Goal: Transaction & Acquisition: Purchase product/service

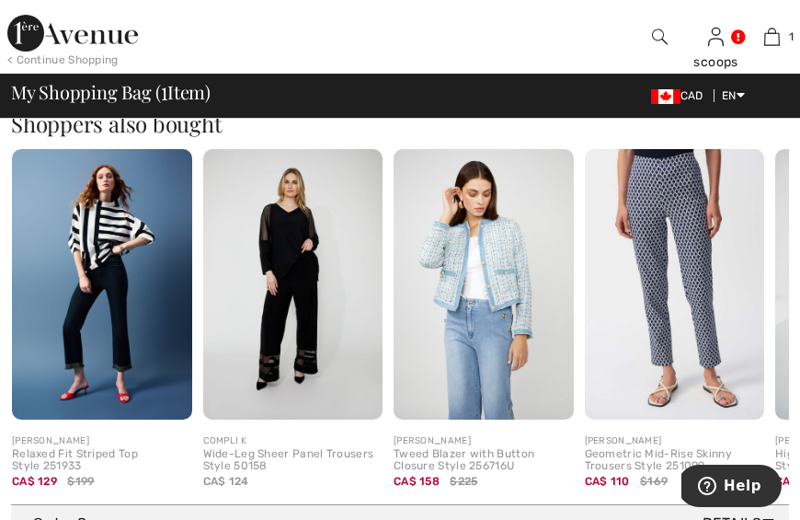
scroll to position [550, 0]
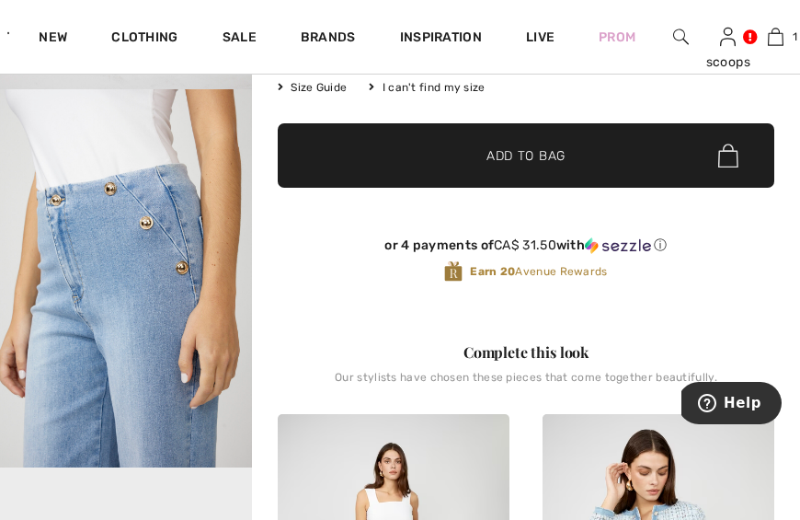
scroll to position [395, 0]
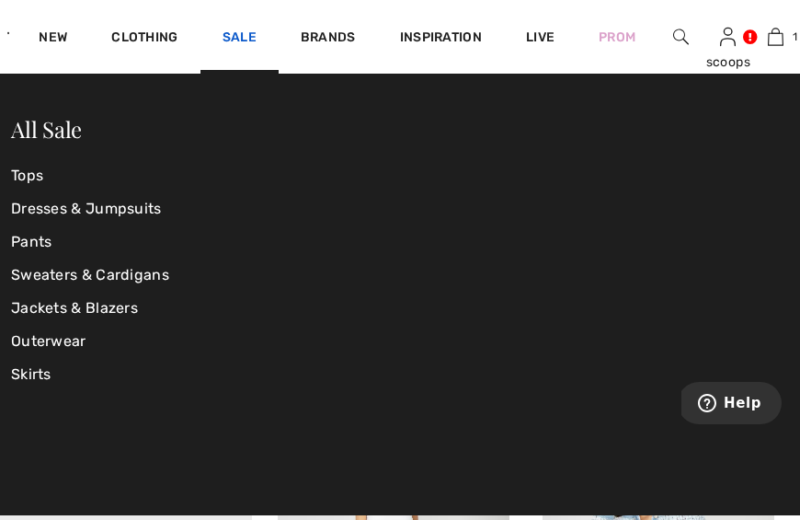
click at [235, 37] on link "Sale" at bounding box center [240, 38] width 34 height 19
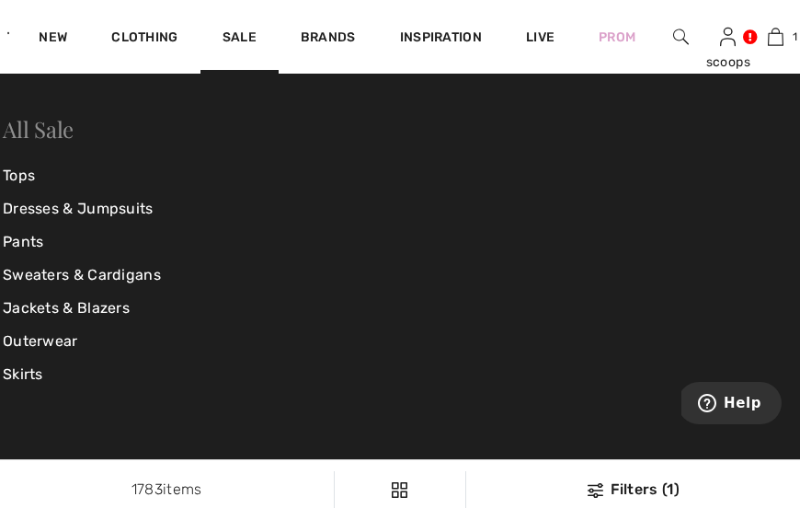
click at [54, 130] on link "All Sale" at bounding box center [38, 128] width 71 height 29
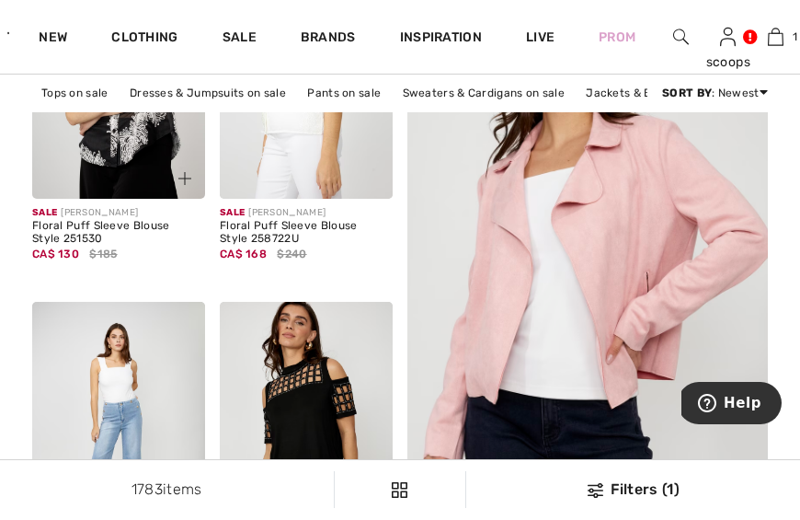
scroll to position [313, 0]
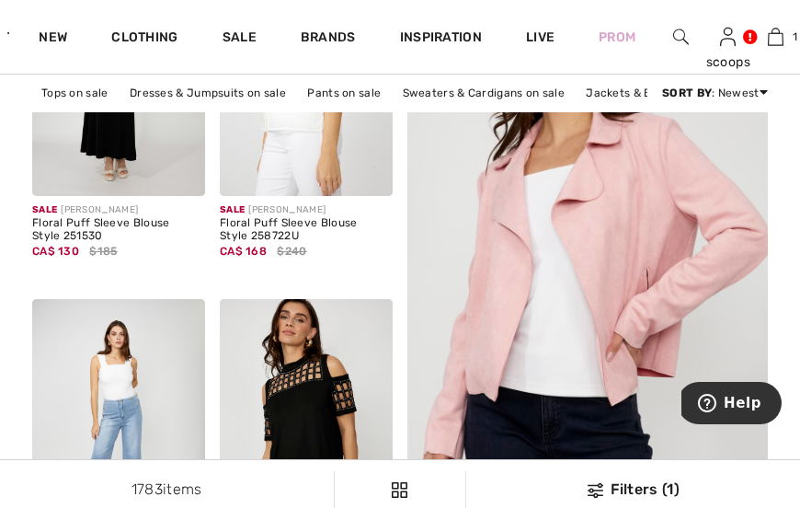
click at [623, 487] on div "Filters (1)" at bounding box center [633, 489] width 312 height 22
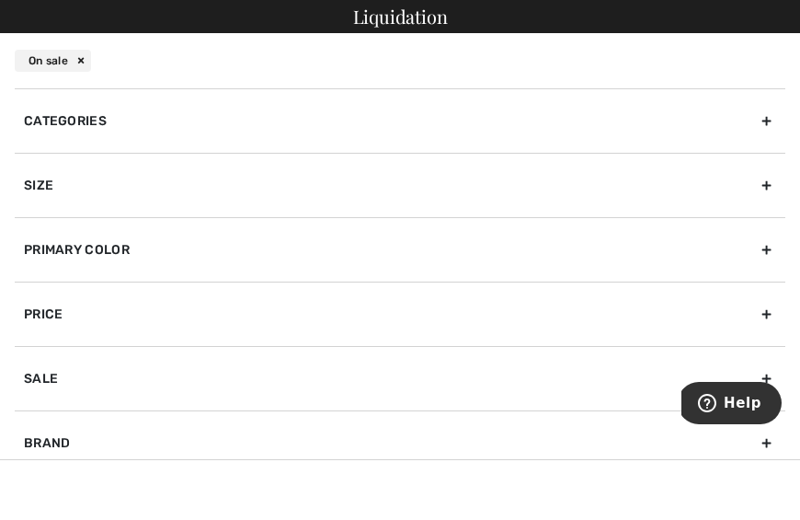
click at [68, 179] on div "Size" at bounding box center [400, 185] width 771 height 64
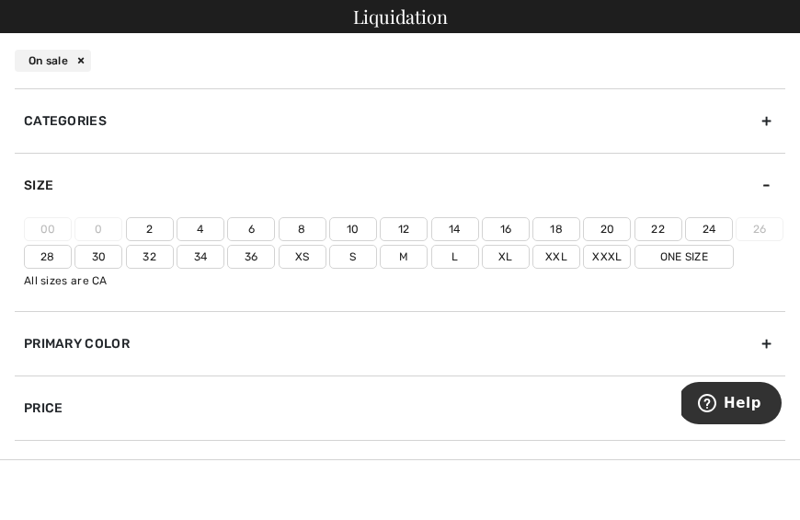
click at [502, 250] on label "Xl" at bounding box center [506, 257] width 48 height 24
click at [0, 0] on input"] "Xl" at bounding box center [0, 0] width 0 height 0
click at [553, 253] on label "Xxl" at bounding box center [557, 257] width 48 height 24
click at [0, 0] on input"] "Xxl" at bounding box center [0, 0] width 0 height 0
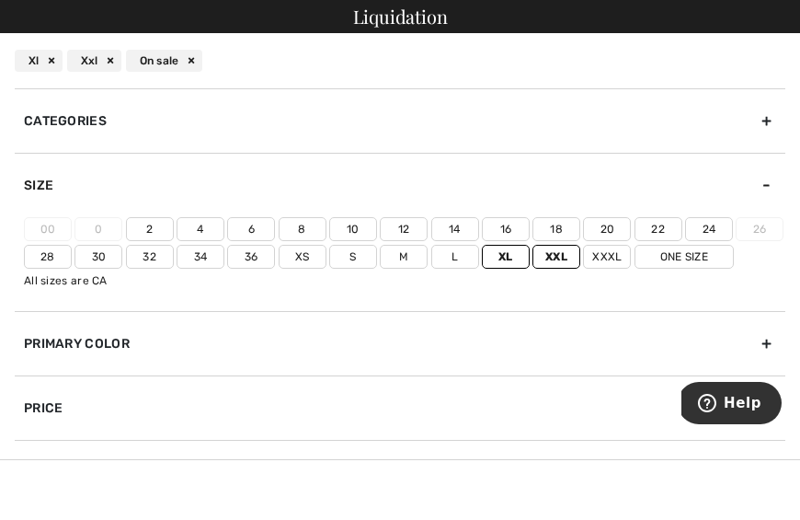
click at [91, 339] on div "Primary Color" at bounding box center [400, 343] width 771 height 64
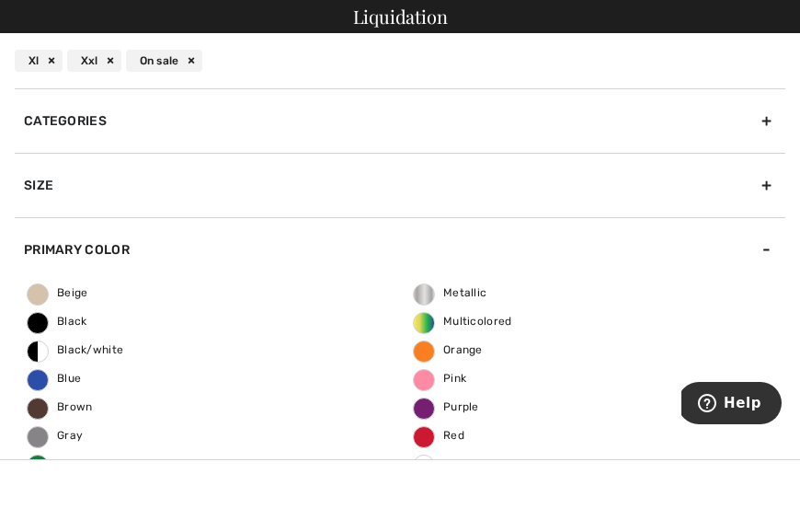
click at [91, 339] on div "Beige Black Black/white Blue Brown Gray Green Ivory Metallic Multicolored Orang…" at bounding box center [400, 406] width 771 height 250
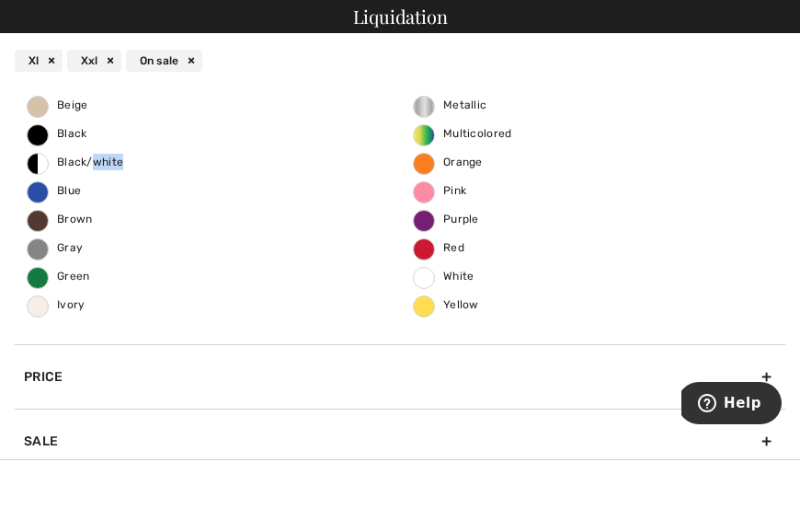
scroll to position [209, 0]
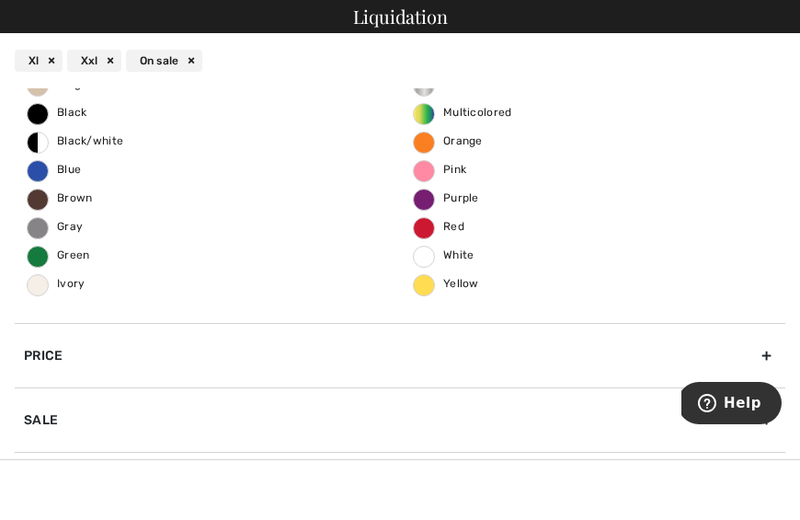
click at [51, 357] on div "Price" at bounding box center [400, 355] width 771 height 64
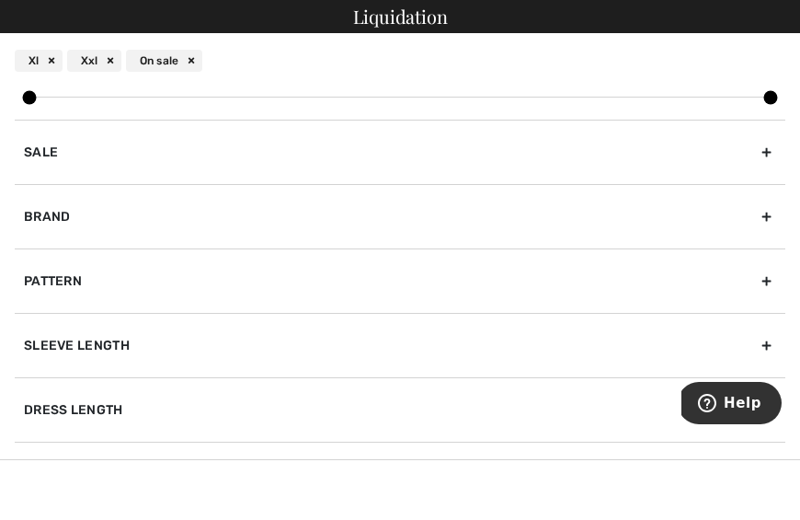
scroll to position [274, 0]
click at [81, 214] on div "Brand" at bounding box center [400, 215] width 771 height 64
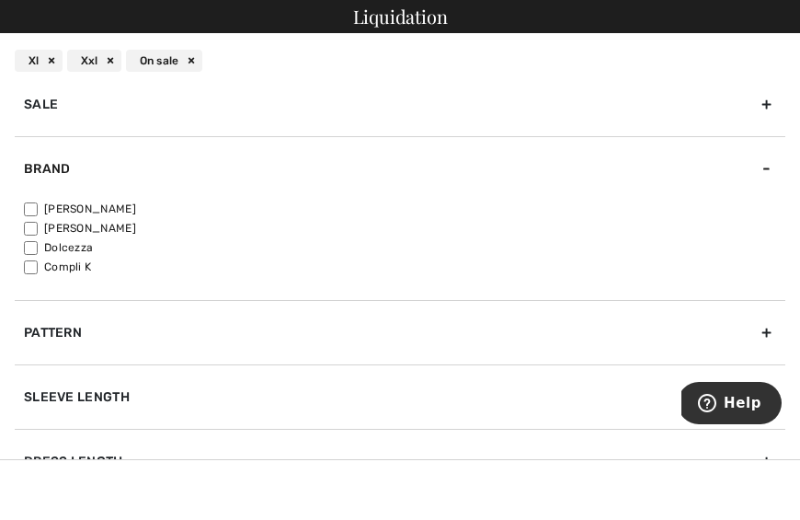
click at [117, 210] on label "[PERSON_NAME]" at bounding box center [405, 209] width 762 height 17
click at [38, 210] on input"] "[PERSON_NAME]" at bounding box center [31, 209] width 14 height 14
checkbox input"] "true"
click at [109, 226] on label "[PERSON_NAME]" at bounding box center [405, 228] width 762 height 17
click at [38, 226] on input"] "[PERSON_NAME]" at bounding box center [31, 229] width 14 height 14
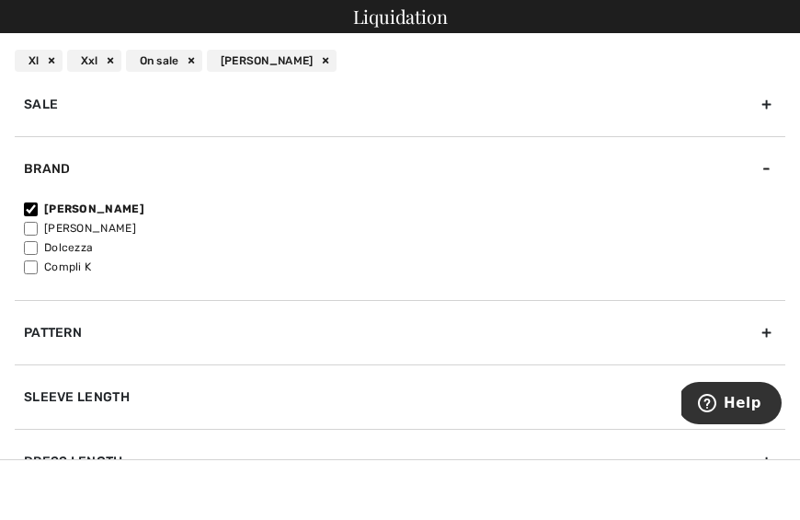
checkbox input"] "true"
click at [97, 246] on label "Dolcezza" at bounding box center [405, 247] width 762 height 17
click at [38, 246] on input"] "Dolcezza" at bounding box center [31, 248] width 14 height 14
checkbox input"] "true"
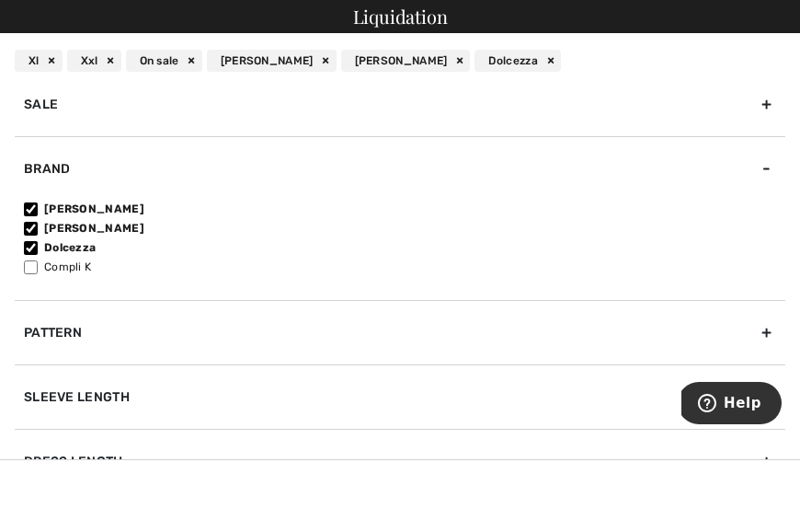
click at [92, 268] on label "Compli K" at bounding box center [405, 266] width 762 height 17
click at [38, 268] on input"] "Compli K" at bounding box center [31, 267] width 14 height 14
checkbox input"] "true"
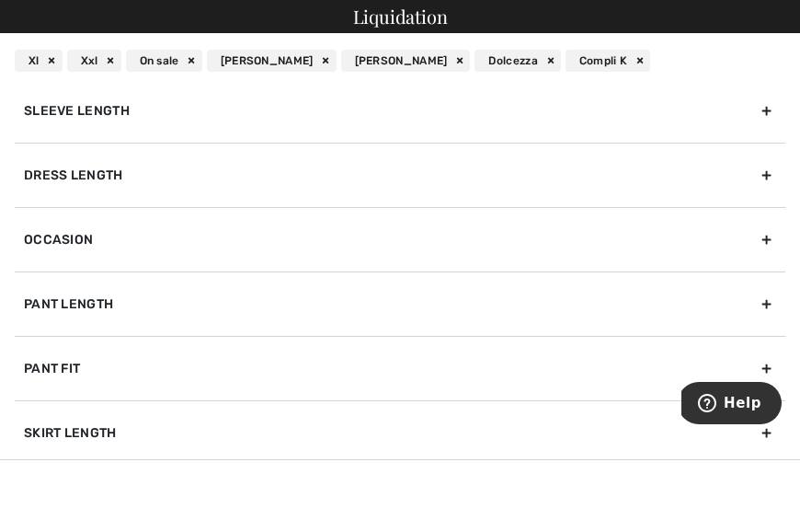
scroll to position [568, 0]
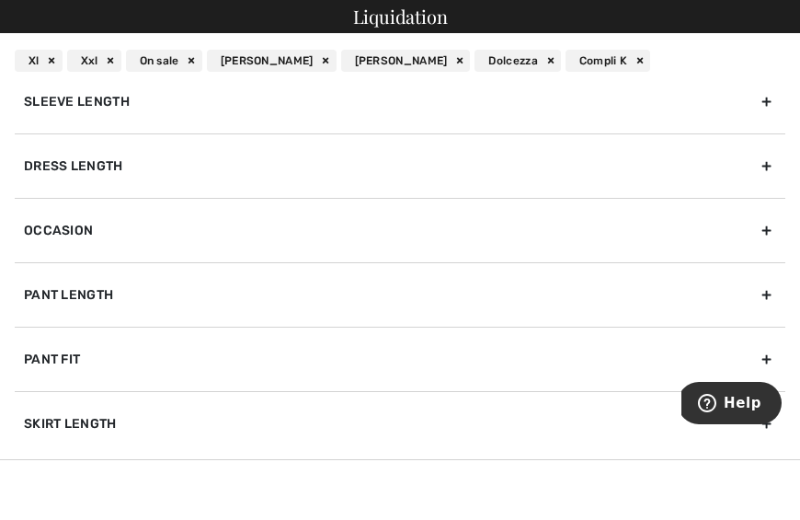
click at [115, 292] on div "Pant Length" at bounding box center [400, 294] width 771 height 64
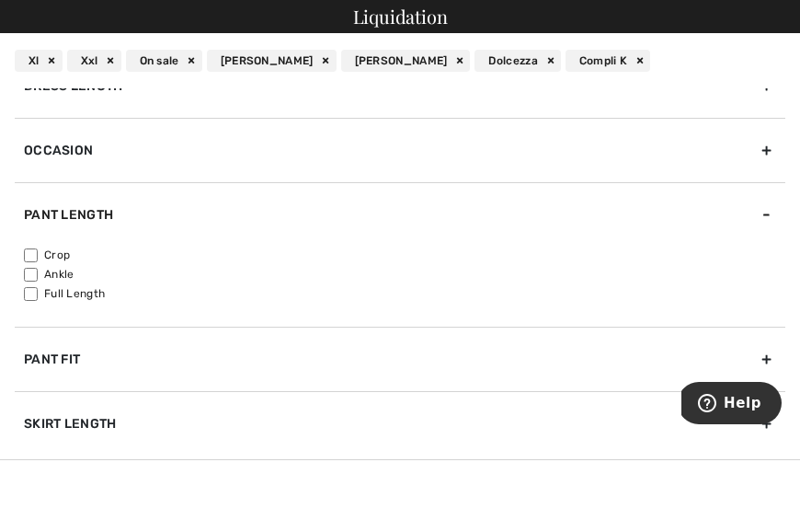
scroll to position [550, 0]
click at [61, 272] on label "Ankle" at bounding box center [405, 274] width 762 height 17
click at [38, 272] on input"] "Ankle" at bounding box center [31, 275] width 14 height 14
checkbox input"] "true"
click at [60, 254] on label "Crop" at bounding box center [405, 254] width 762 height 17
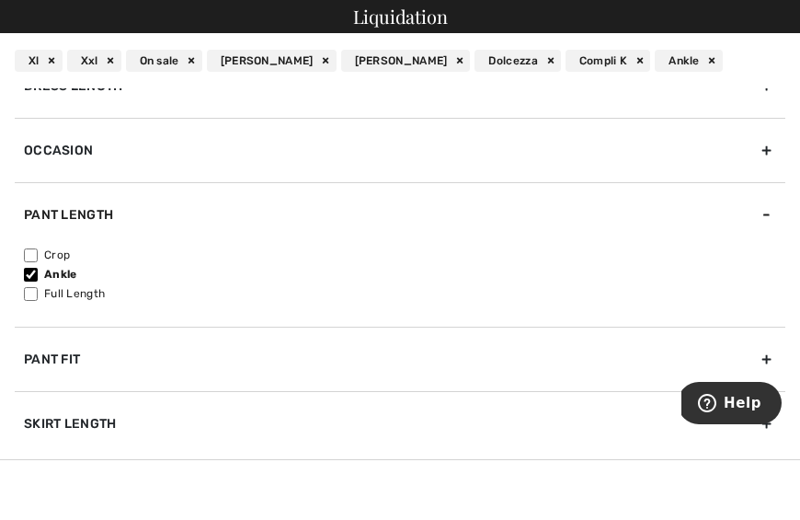
click at [38, 254] on input"] "Crop" at bounding box center [31, 255] width 14 height 14
checkbox input"] "true"
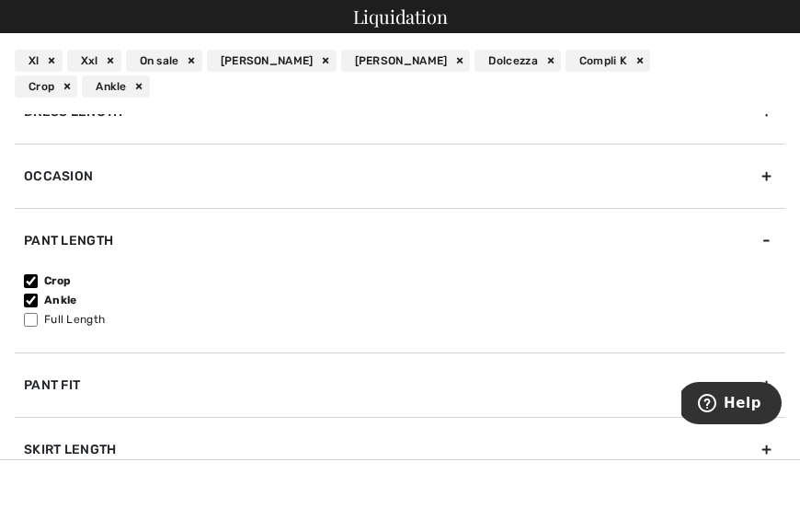
click at [74, 360] on div "Pant Fit" at bounding box center [400, 384] width 771 height 64
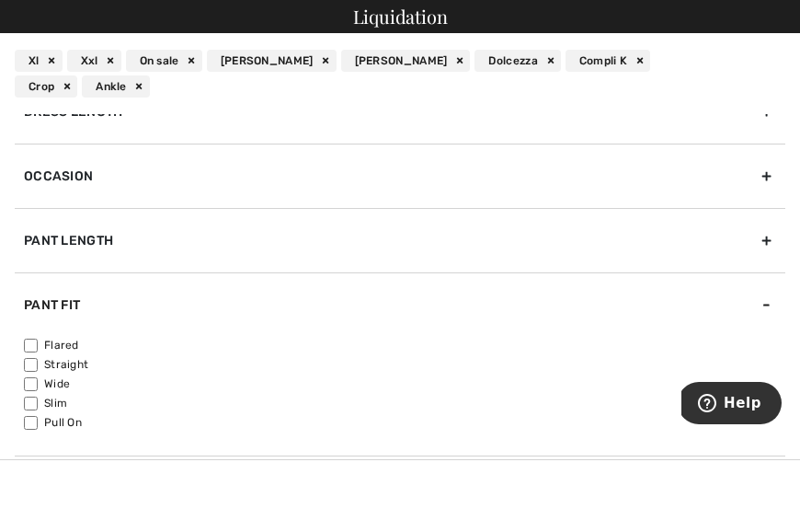
click at [68, 414] on label "Pull On" at bounding box center [405, 422] width 762 height 17
click at [38, 416] on input"] "Pull On" at bounding box center [31, 423] width 14 height 14
checkbox input"] "true"
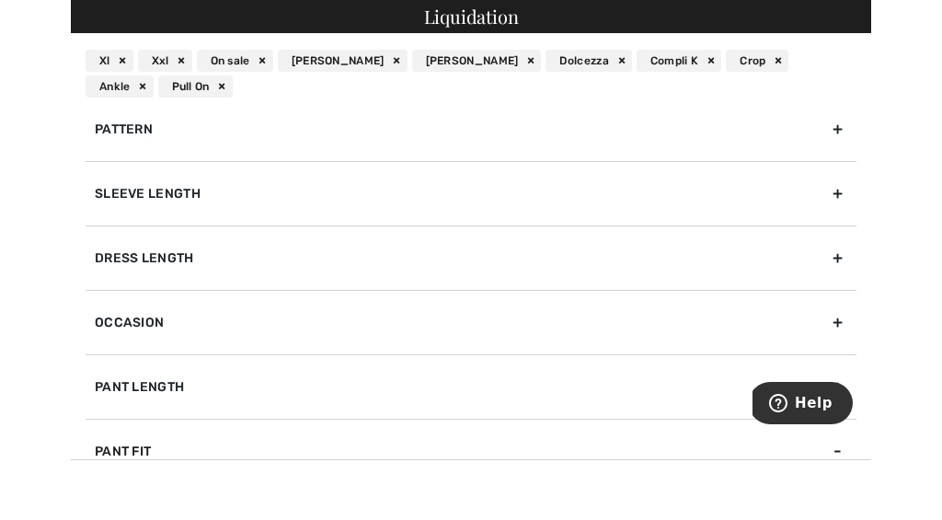
scroll to position [407, 0]
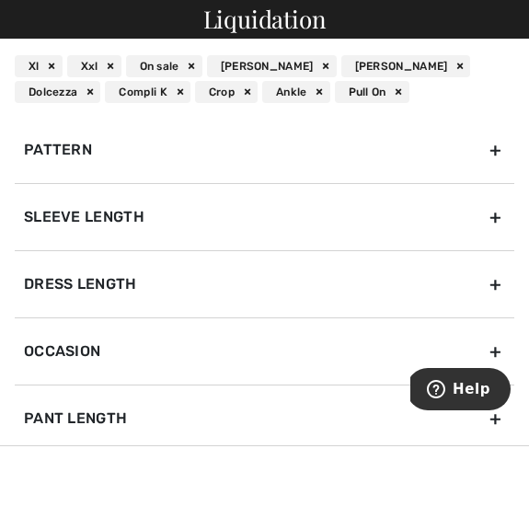
click at [161, 63] on div "On sale" at bounding box center [164, 66] width 76 height 22
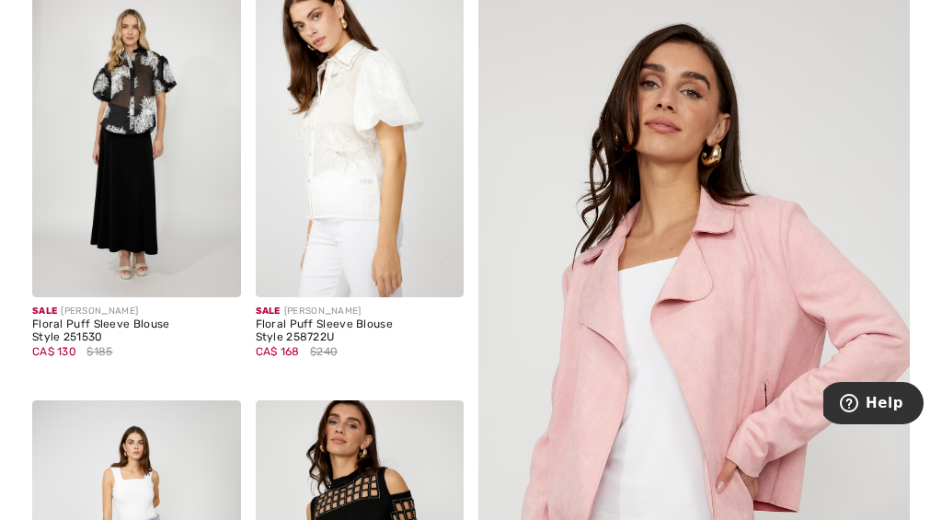
click at [430, 212] on div at bounding box center [471, 260] width 942 height 520
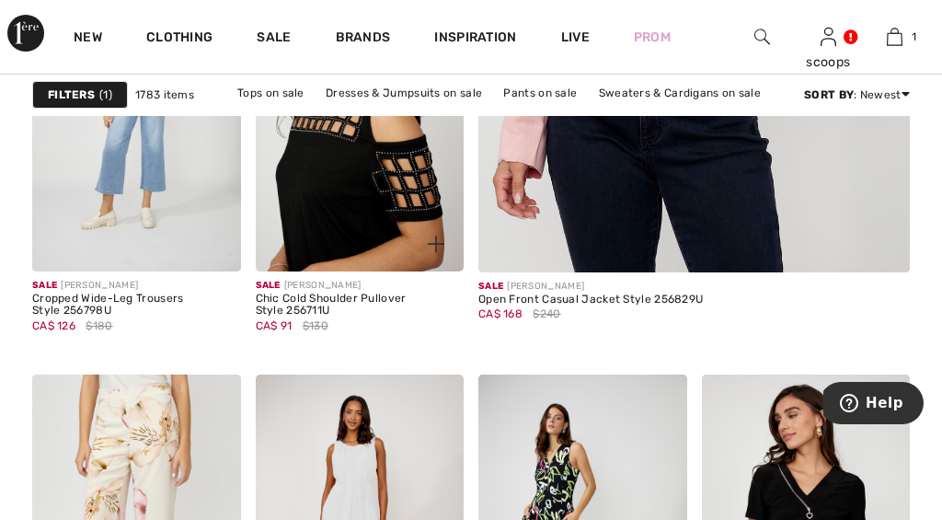
scroll to position [756, 0]
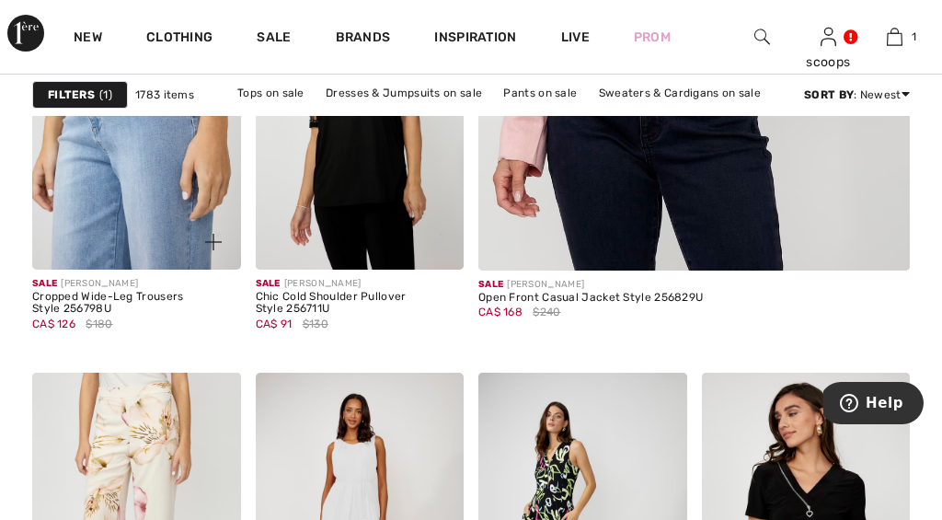
click at [138, 162] on img at bounding box center [136, 113] width 209 height 313
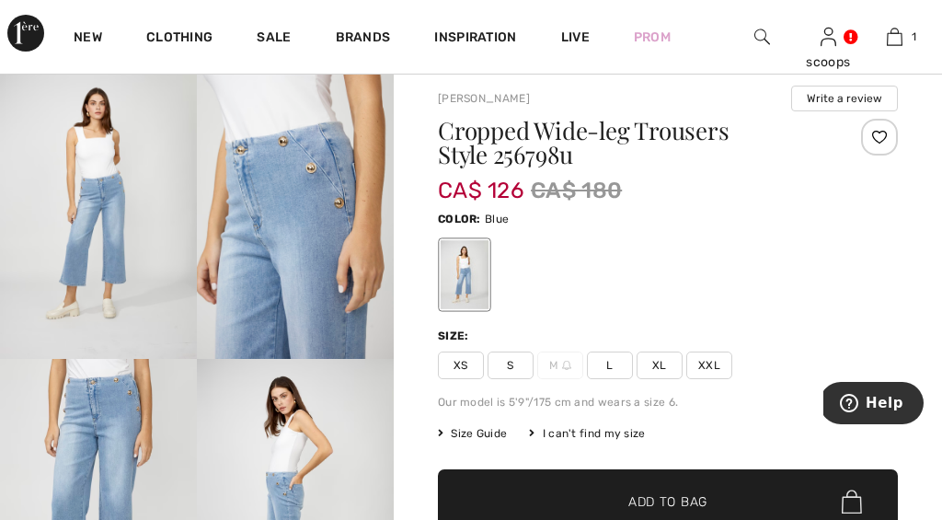
scroll to position [62, 0]
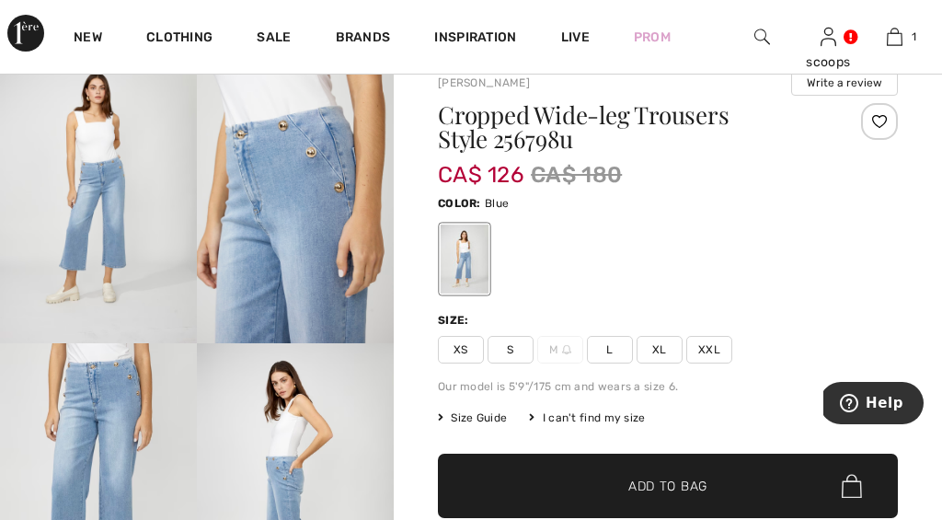
click at [703, 349] on span "XXL" at bounding box center [709, 350] width 46 height 28
click at [682, 481] on span "Add to Bag" at bounding box center [667, 485] width 79 height 19
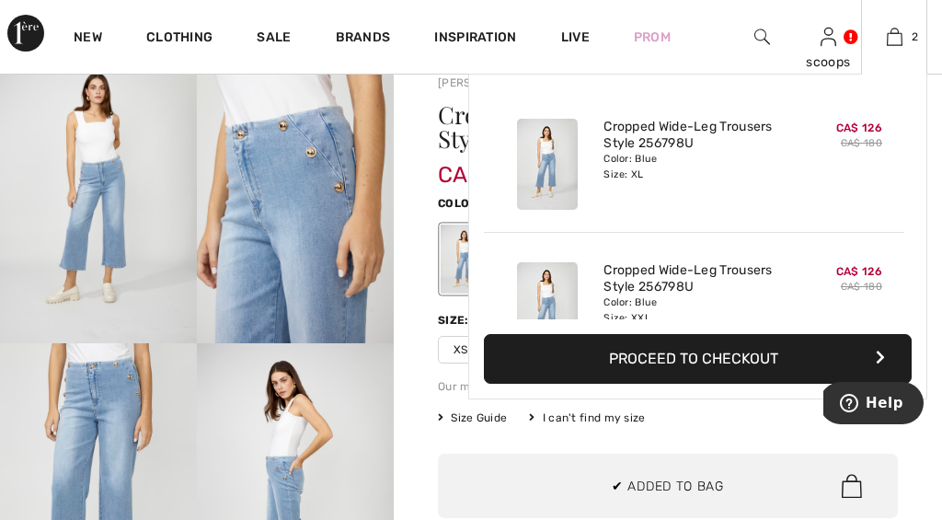
scroll to position [57, 0]
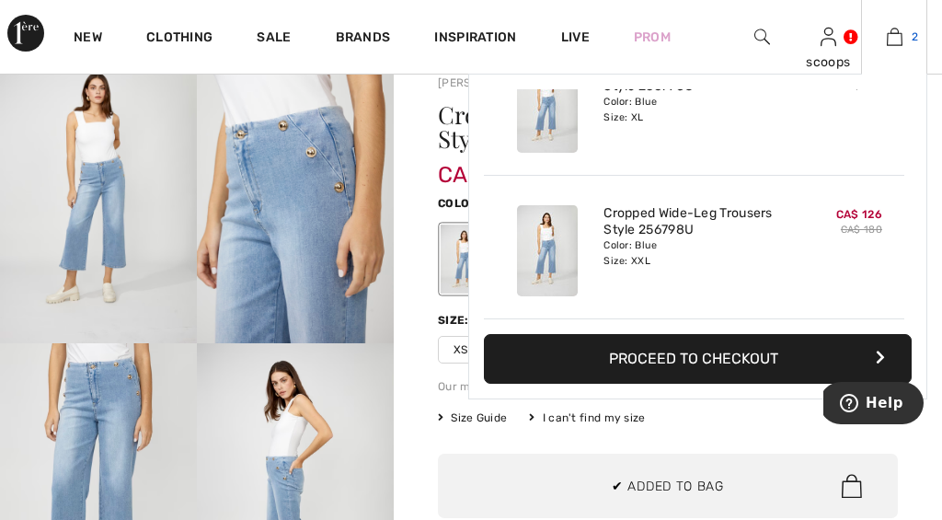
click at [901, 37] on img at bounding box center [895, 37] width 16 height 22
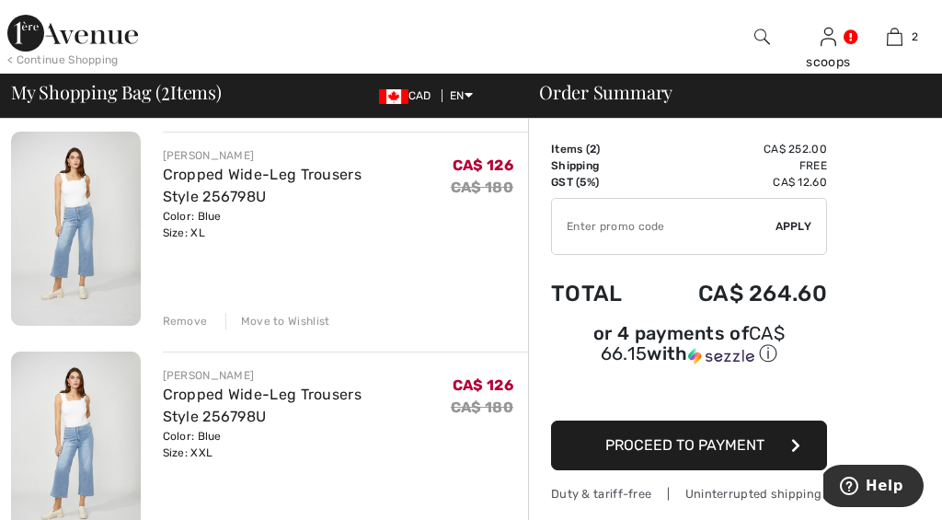
scroll to position [142, 0]
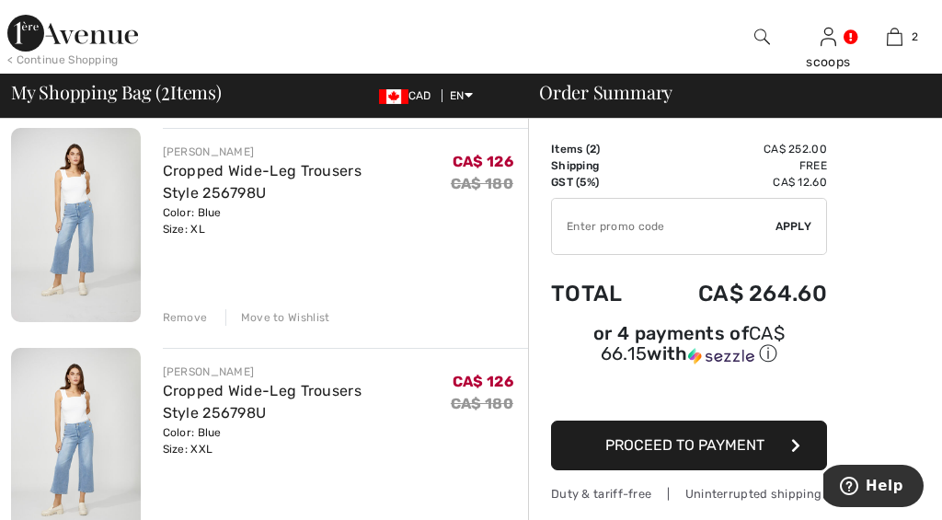
click at [197, 318] on div "Remove" at bounding box center [185, 317] width 45 height 17
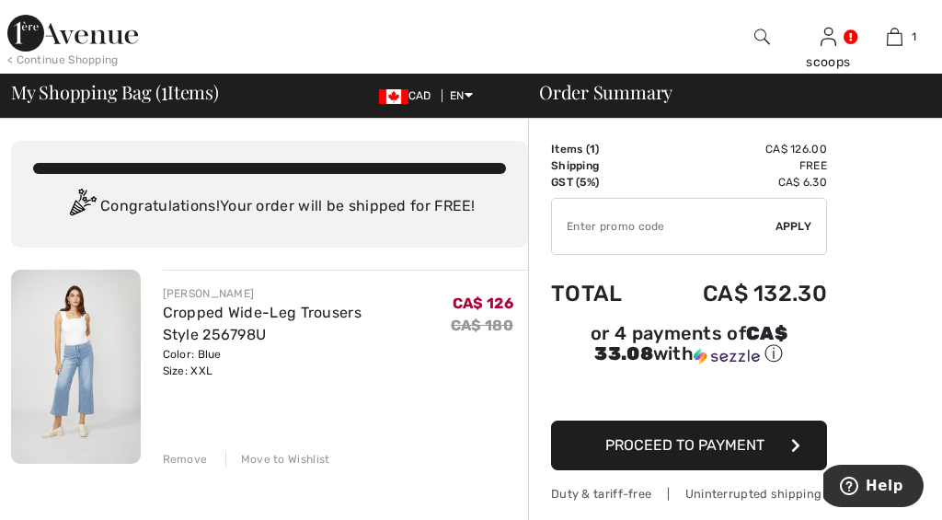
scroll to position [0, 0]
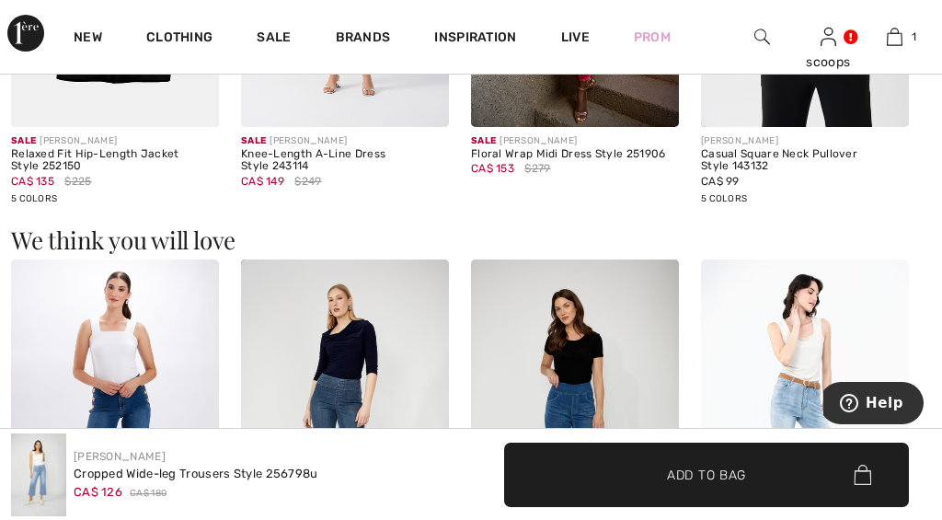
scroll to position [1887, 0]
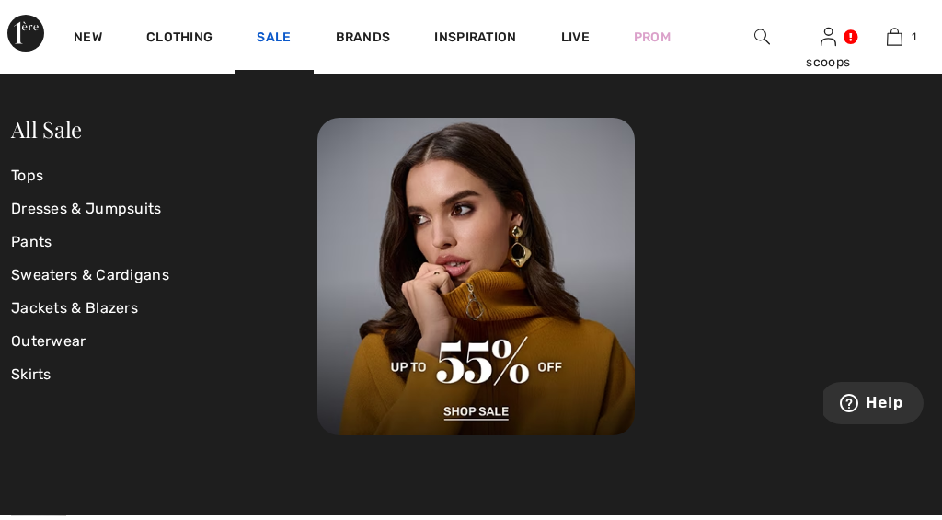
click at [269, 31] on link "Sale" at bounding box center [274, 38] width 34 height 19
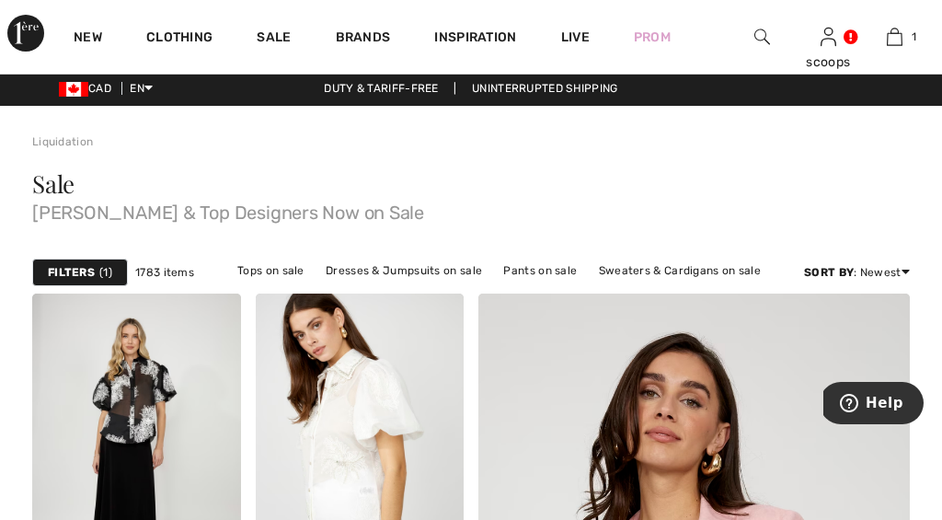
scroll to position [6, 0]
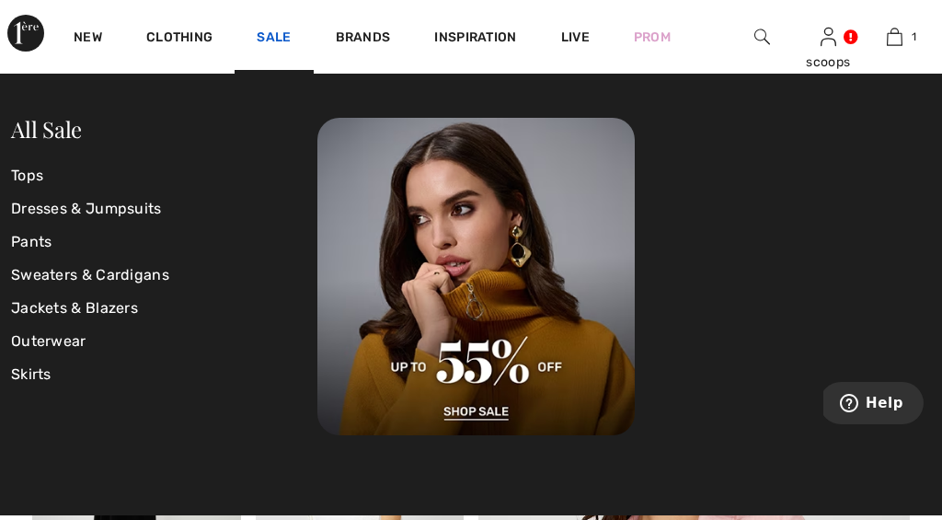
click at [274, 32] on link "Sale" at bounding box center [274, 38] width 34 height 19
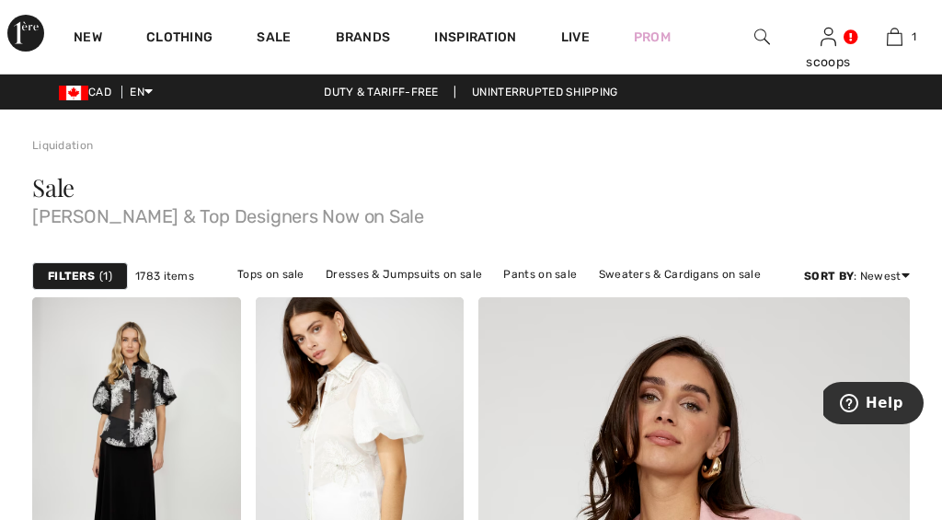
click at [266, 27] on div "Sale" at bounding box center [274, 37] width 78 height 74
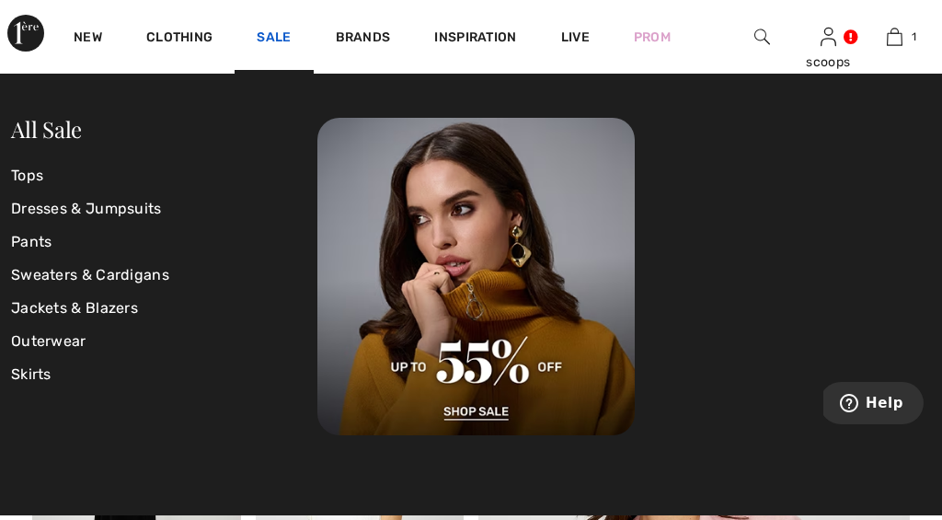
click at [268, 29] on link "Sale" at bounding box center [274, 38] width 34 height 19
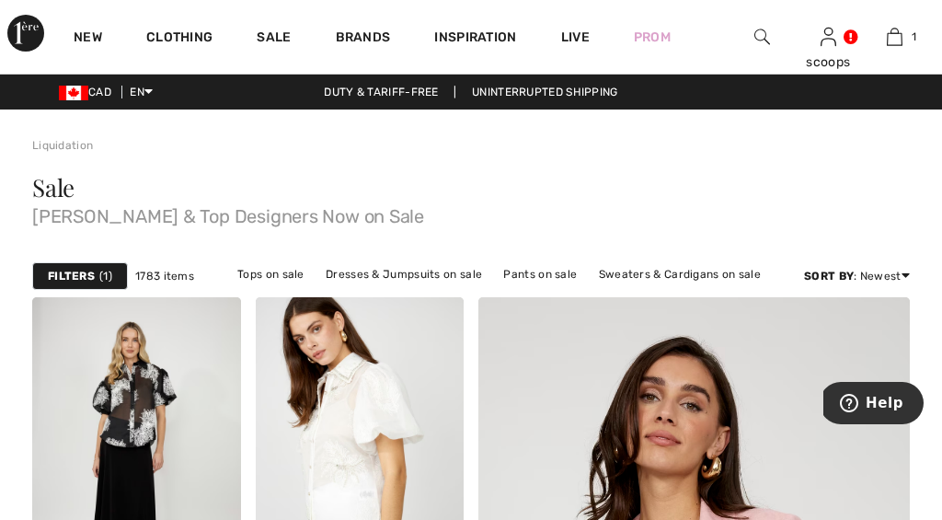
click at [85, 278] on strong "Filters" at bounding box center [71, 276] width 47 height 17
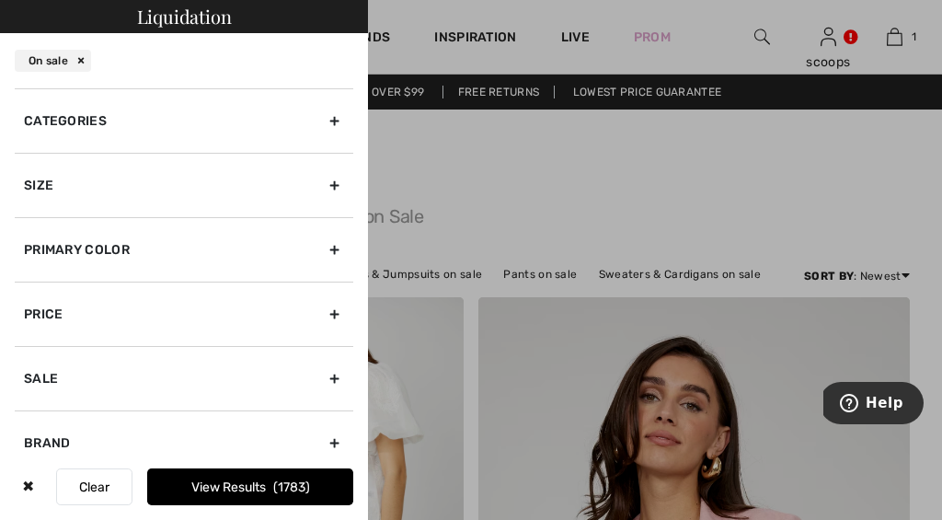
click at [331, 180] on div "Size" at bounding box center [184, 185] width 338 height 64
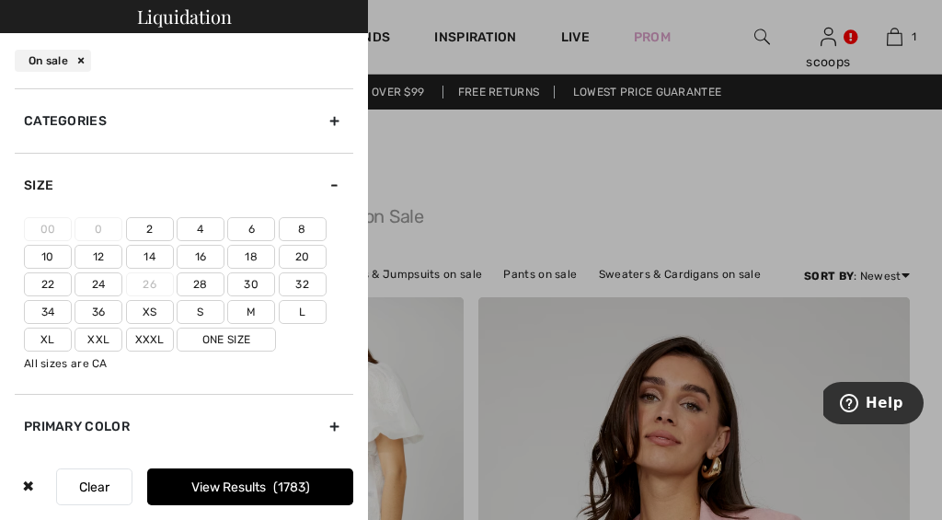
click at [101, 340] on label "Xxl" at bounding box center [98, 339] width 48 height 24
click at [0, 0] on input"] "Xxl" at bounding box center [0, 0] width 0 height 0
click at [48, 340] on label "Xl" at bounding box center [48, 339] width 48 height 24
click at [0, 0] on input"] "Xl" at bounding box center [0, 0] width 0 height 0
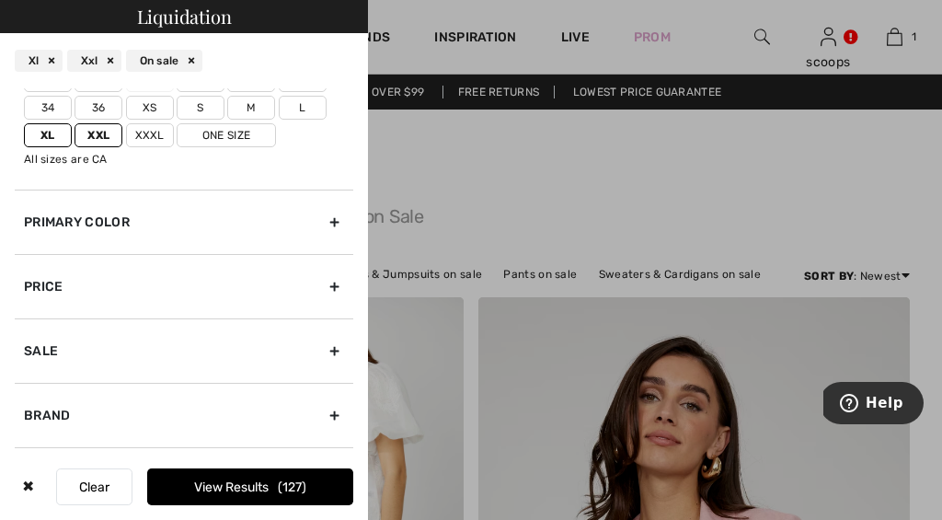
scroll to position [219, 0]
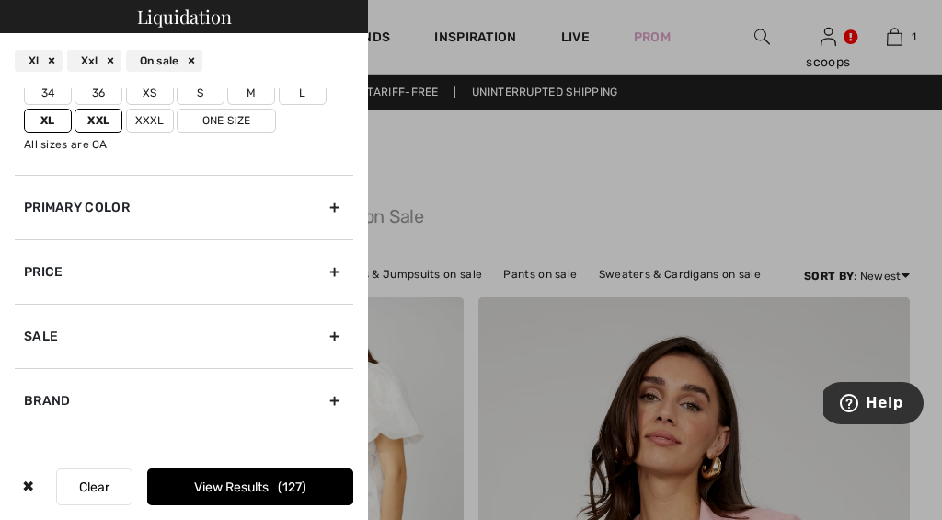
click at [337, 330] on div "Sale" at bounding box center [184, 336] width 338 height 64
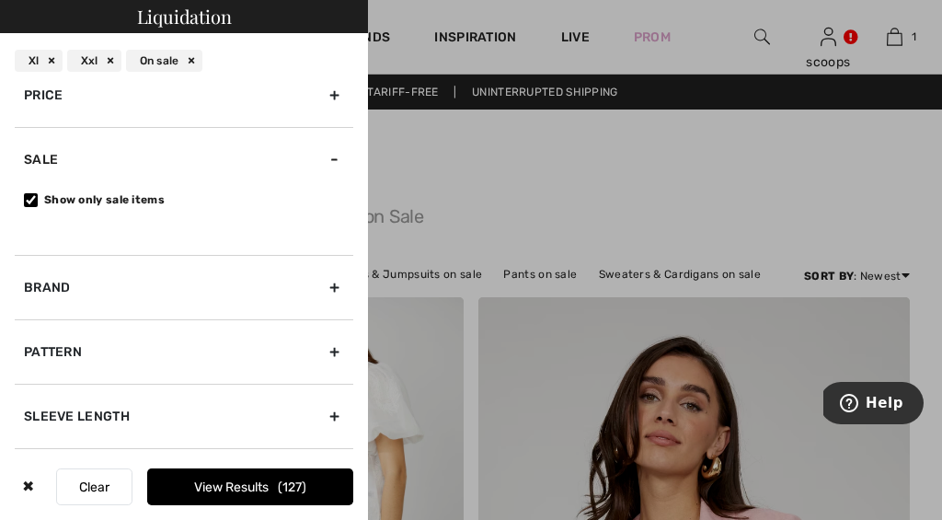
click at [88, 292] on div "Brand" at bounding box center [184, 287] width 338 height 64
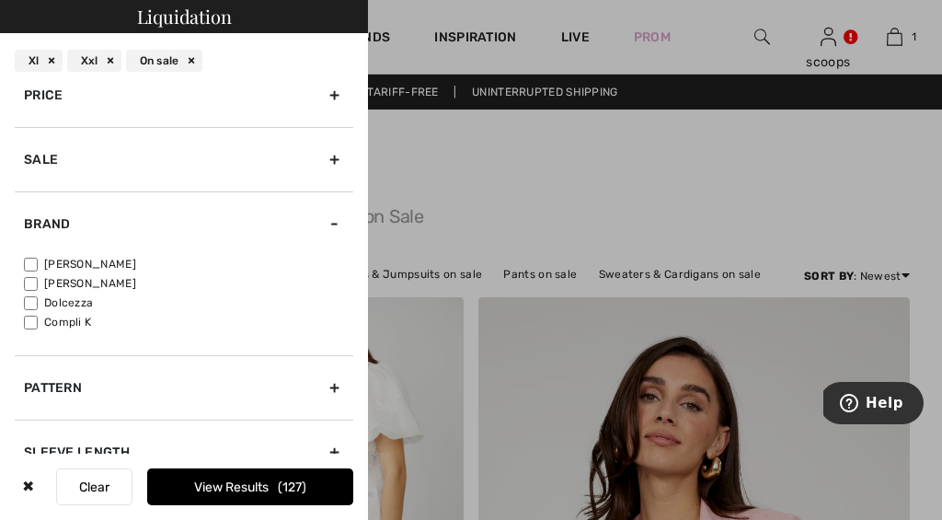
click at [126, 262] on label "[PERSON_NAME]" at bounding box center [188, 264] width 329 height 17
click at [38, 262] on input"] "[PERSON_NAME]" at bounding box center [31, 265] width 14 height 14
checkbox input"] "true"
click at [119, 275] on label "[PERSON_NAME]" at bounding box center [188, 283] width 329 height 17
click at [38, 277] on input"] "[PERSON_NAME]" at bounding box center [31, 284] width 14 height 14
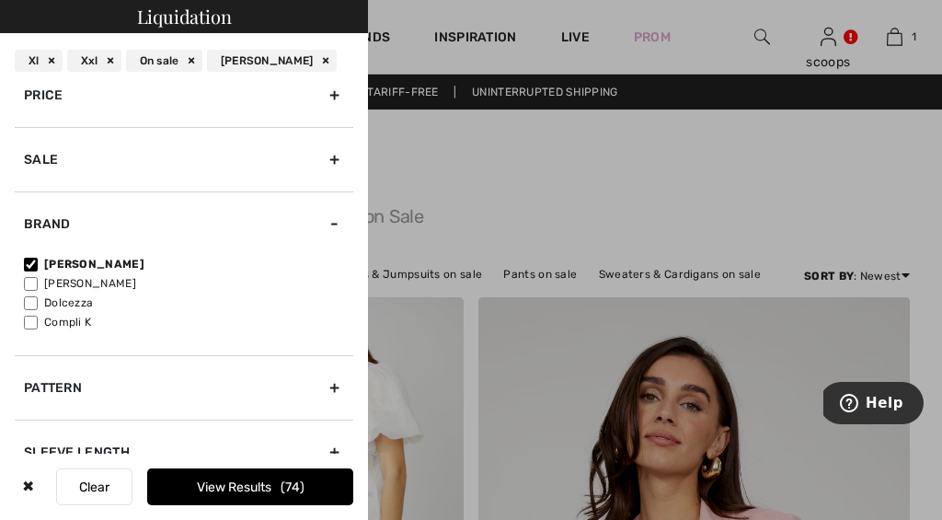
checkbox input"] "true"
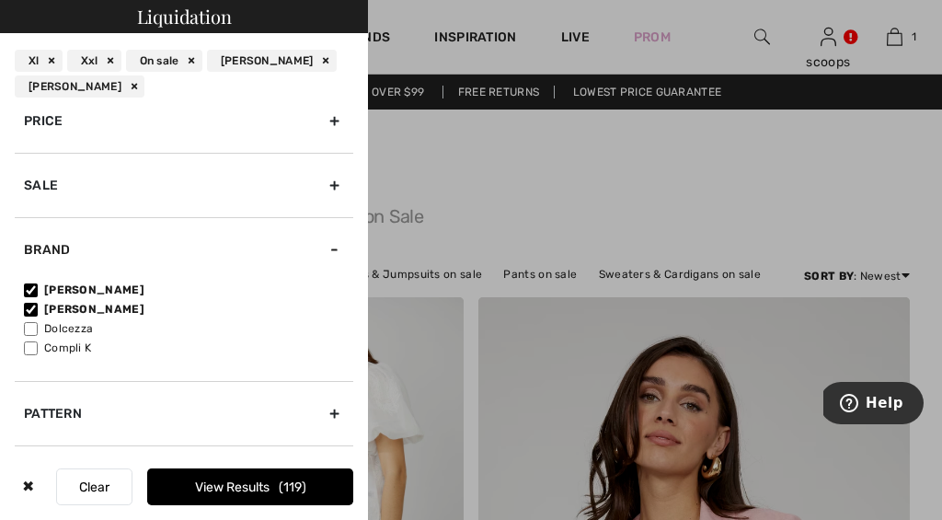
click at [100, 319] on div "Joseph Ribkoff Frank Lyman Dolcezza Compli K" at bounding box center [184, 330] width 338 height 99
click at [94, 329] on label "Dolcezza" at bounding box center [188, 328] width 329 height 17
click at [38, 329] on input"] "Dolcezza" at bounding box center [31, 329] width 14 height 14
checkbox input"] "true"
click at [91, 346] on label "Compli K" at bounding box center [188, 347] width 329 height 17
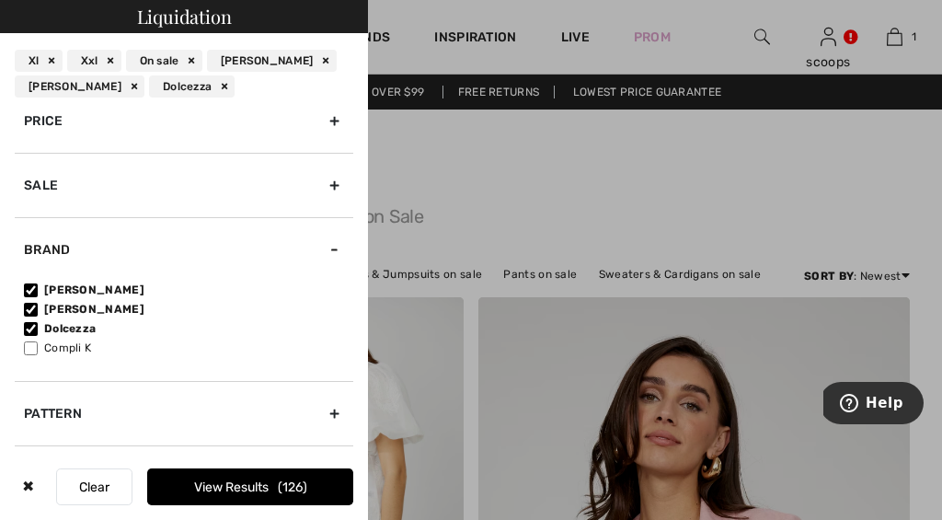
click at [38, 346] on input"] "Compli K" at bounding box center [31, 348] width 14 height 14
checkbox input"] "true"
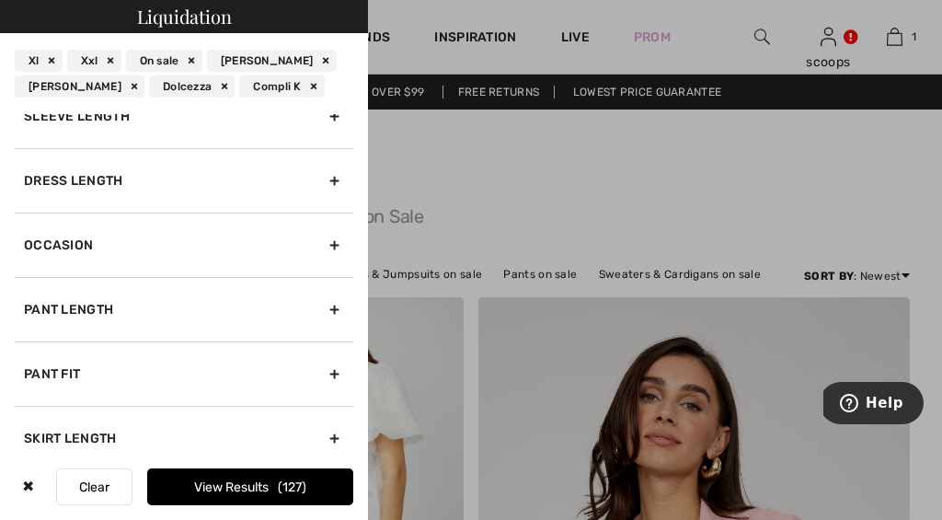
scroll to position [585, 0]
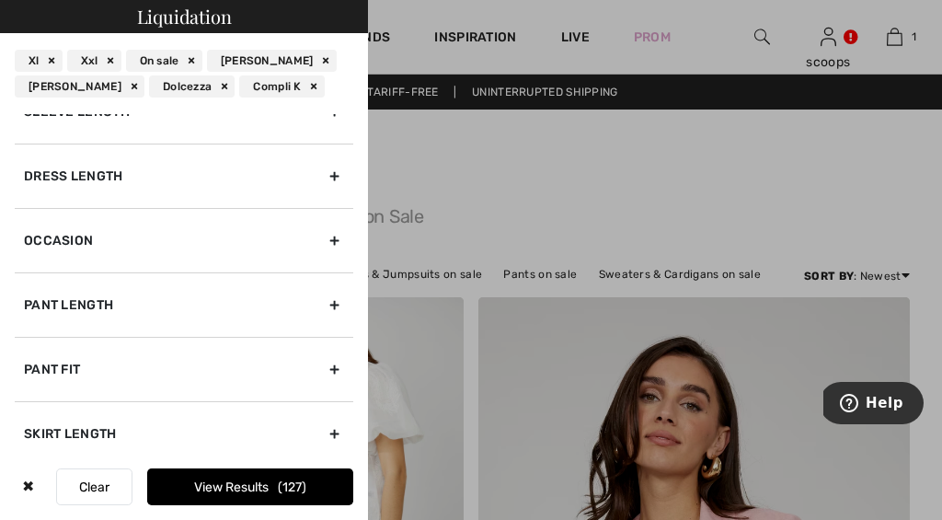
click at [92, 302] on div "Pant Length" at bounding box center [184, 304] width 338 height 64
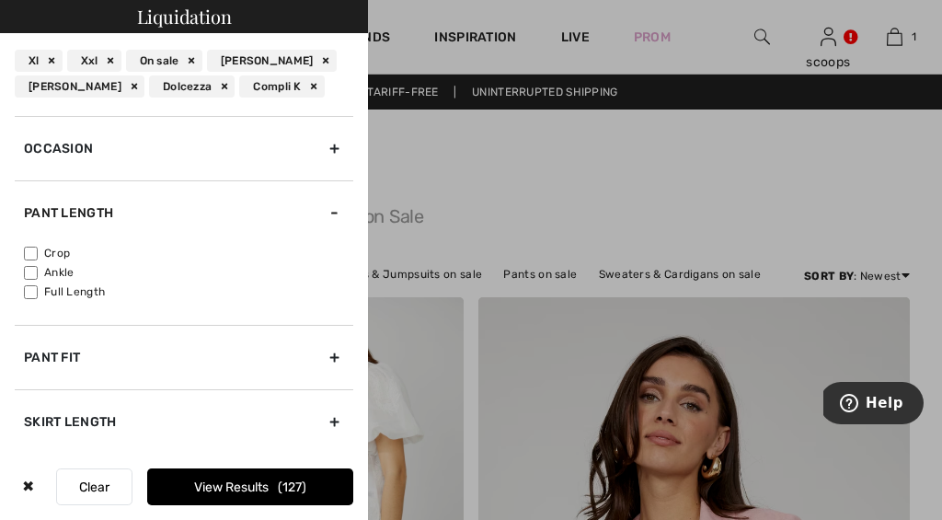
scroll to position [578, 0]
click at [65, 271] on label "Ankle" at bounding box center [188, 272] width 329 height 17
click at [38, 271] on input"] "Ankle" at bounding box center [31, 273] width 14 height 14
checkbox input"] "true"
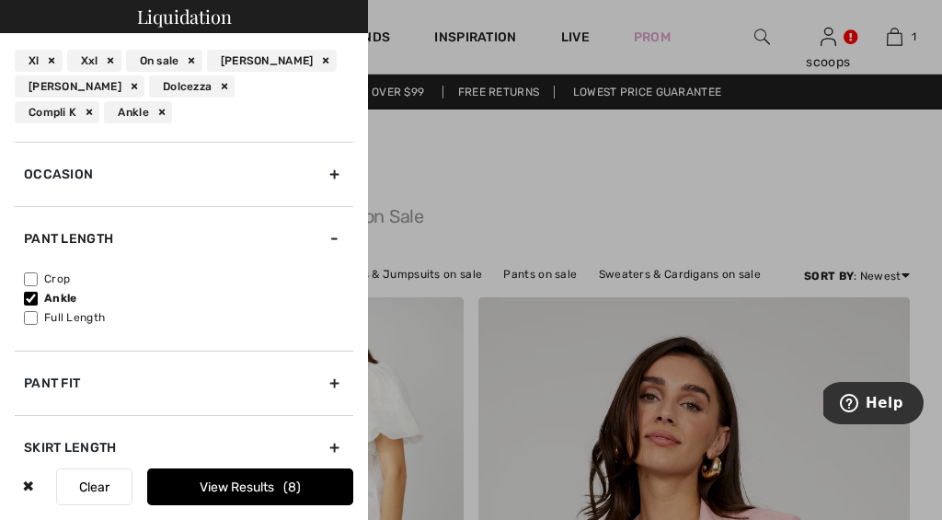
click at [64, 278] on label "Crop" at bounding box center [188, 278] width 329 height 17
click at [38, 278] on input"] "Crop" at bounding box center [31, 279] width 14 height 14
checkbox input"] "true"
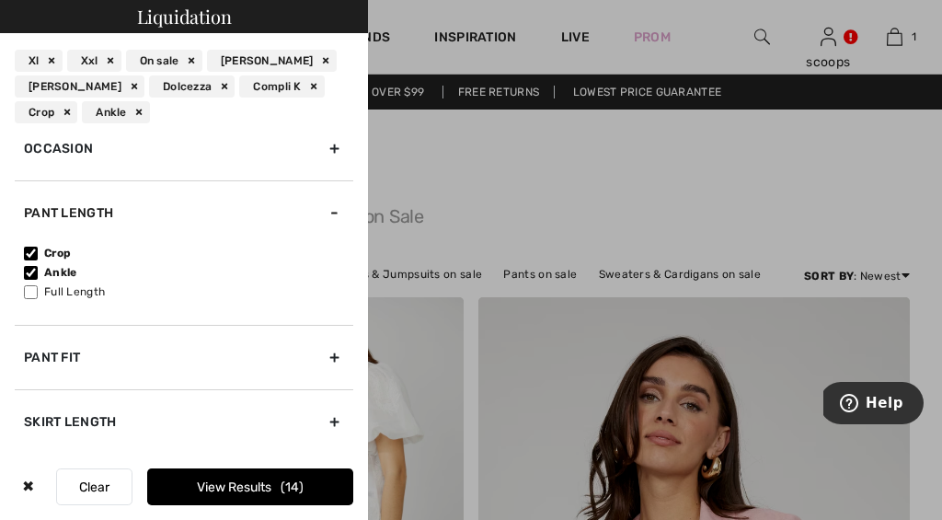
scroll to position [584, 0]
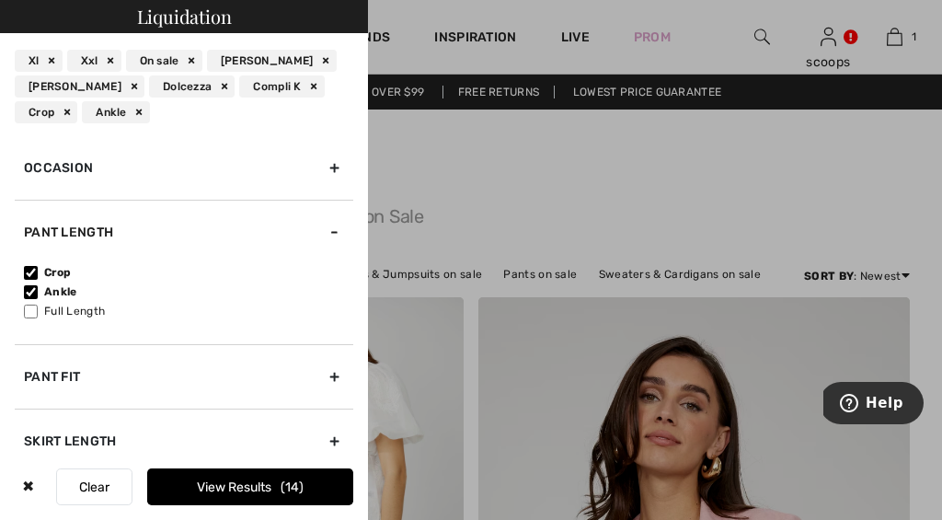
click at [104, 375] on div "Pant Fit" at bounding box center [184, 376] width 338 height 64
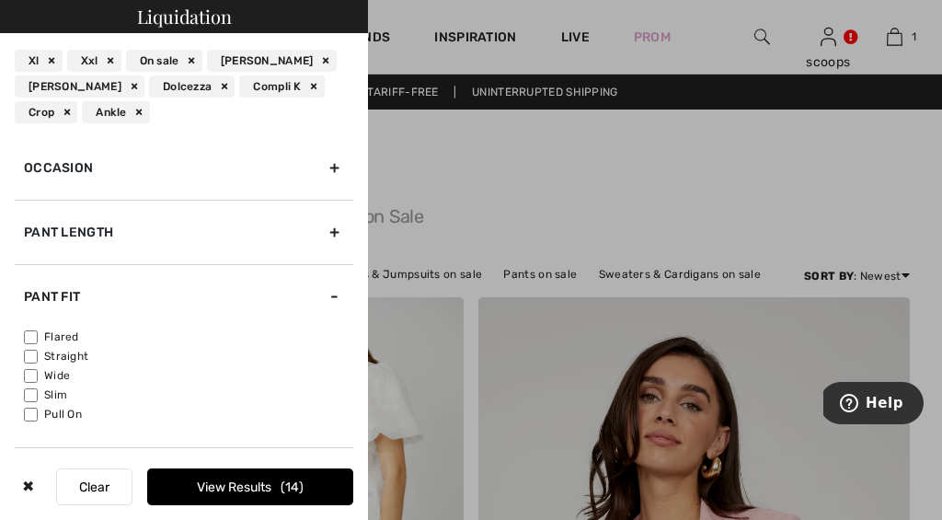
click at [74, 411] on label "Pull On" at bounding box center [188, 414] width 329 height 17
click at [38, 411] on input"] "Pull On" at bounding box center [31, 414] width 14 height 14
click at [74, 410] on label "Pull On" at bounding box center [188, 414] width 329 height 17
click at [38, 410] on input"] "Pull On" at bounding box center [31, 414] width 14 height 14
checkbox input"] "false"
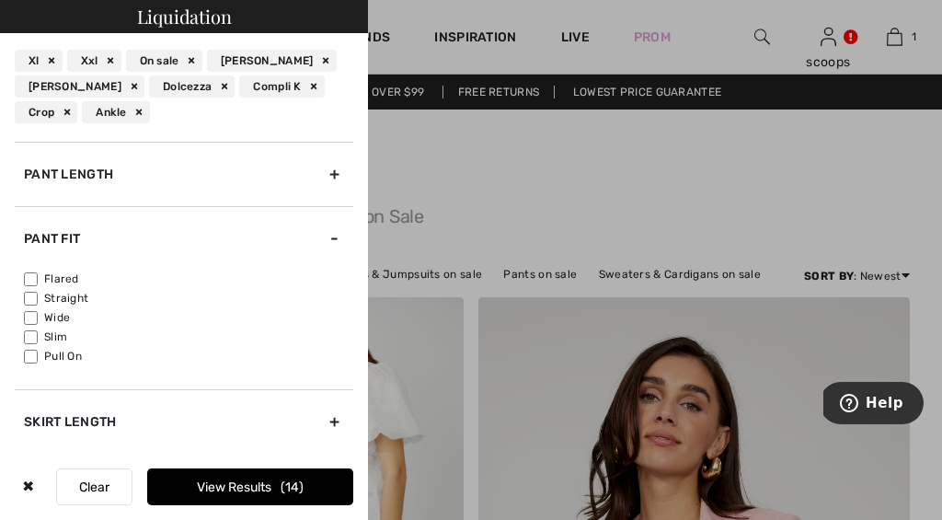
scroll to position [641, 0]
click at [231, 489] on button "View Results 14" at bounding box center [250, 486] width 206 height 37
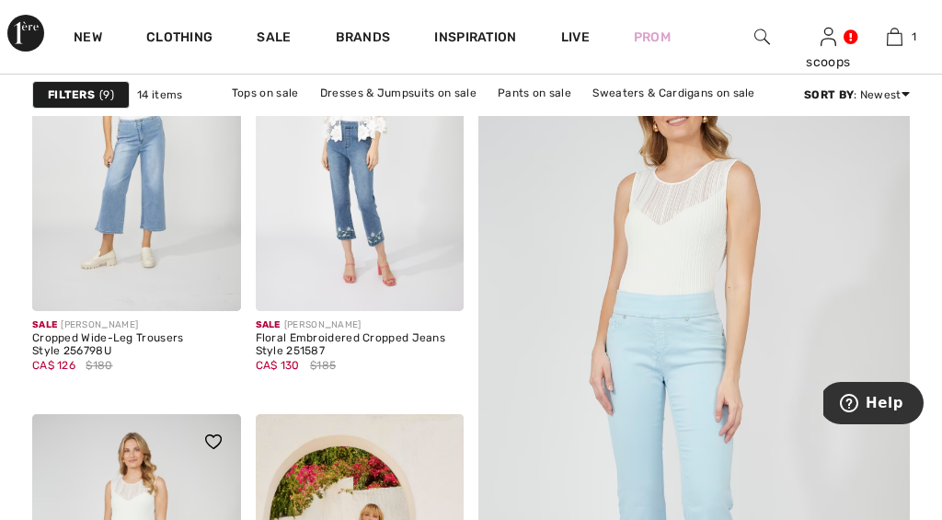
scroll to position [292, 0]
click at [433, 276] on img at bounding box center [436, 282] width 17 height 17
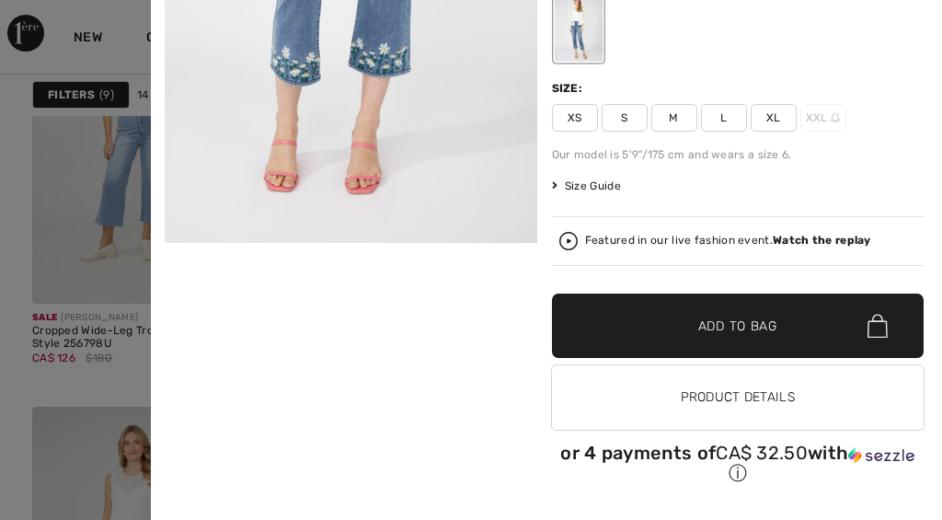
scroll to position [300, 0]
click at [715, 396] on button "Product Details" at bounding box center [738, 397] width 372 height 64
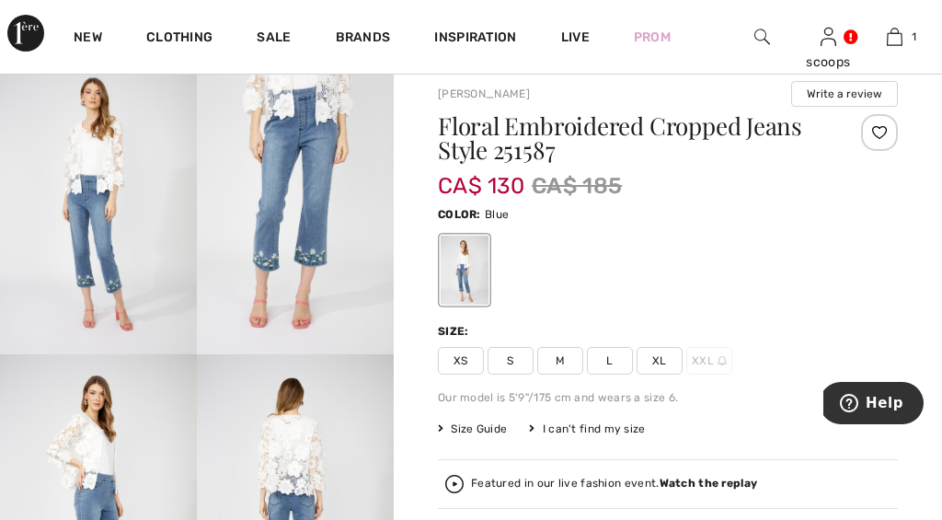
scroll to position [52, 0]
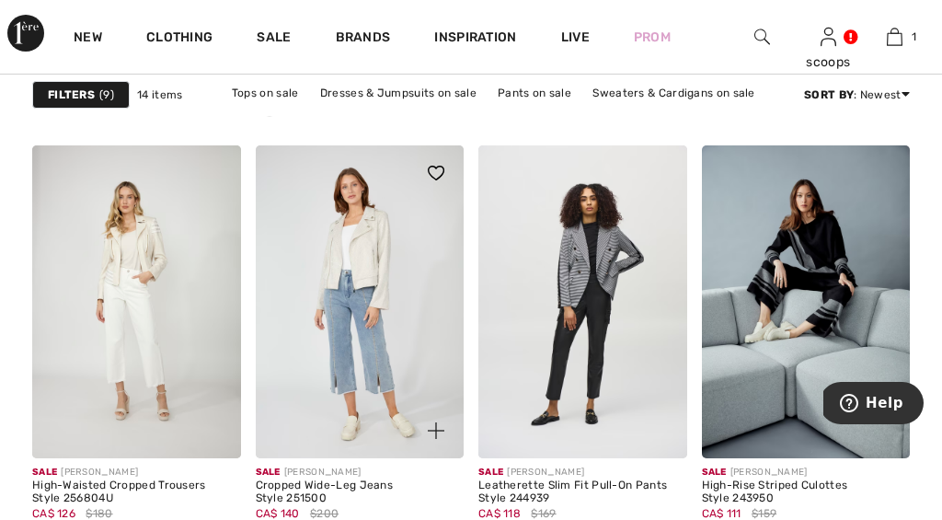
scroll to position [1472, 0]
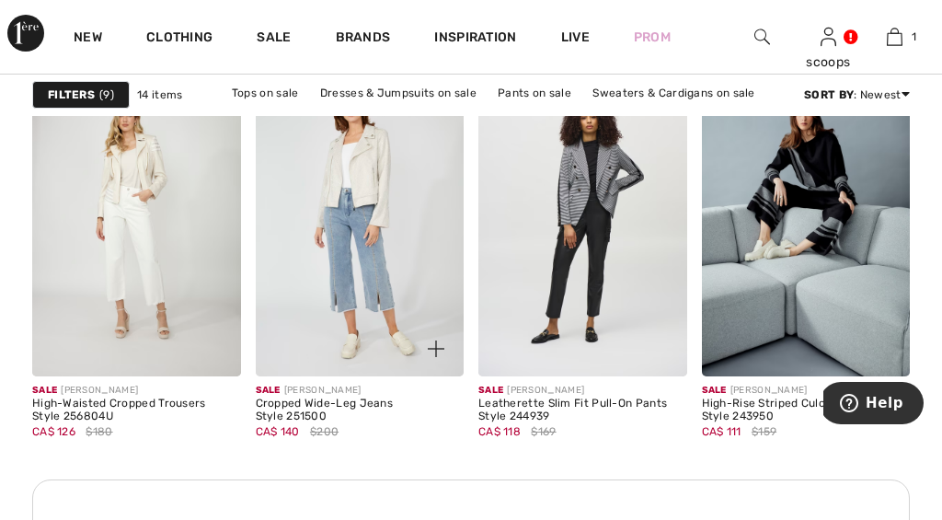
click at [432, 342] on img at bounding box center [436, 348] width 17 height 17
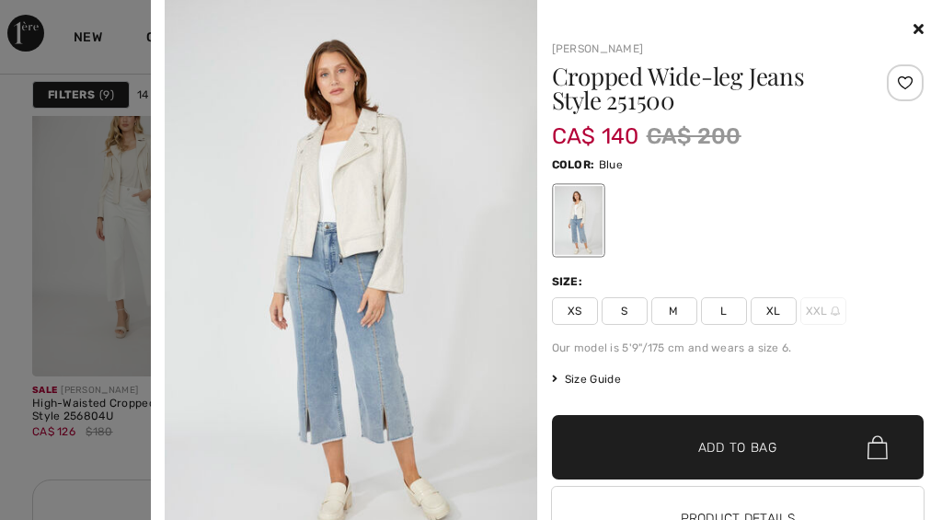
scroll to position [1, 0]
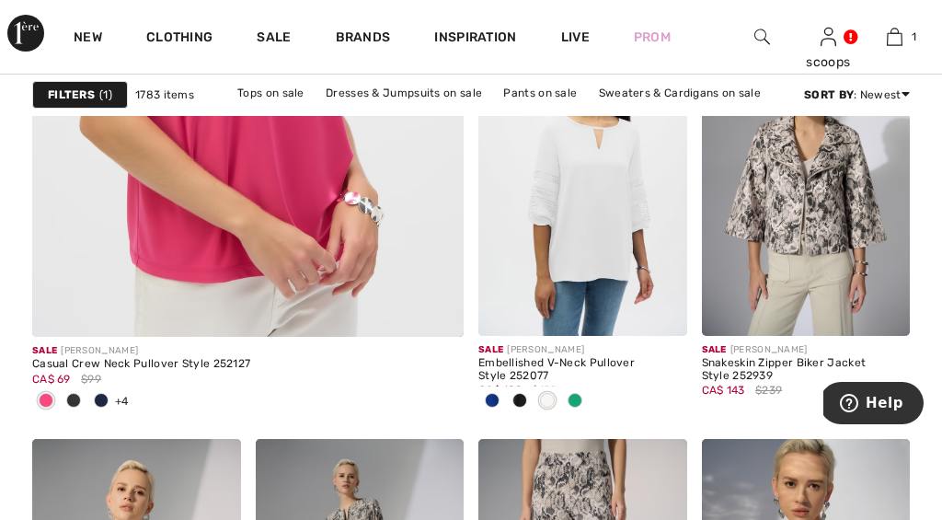
scroll to position [3924, 0]
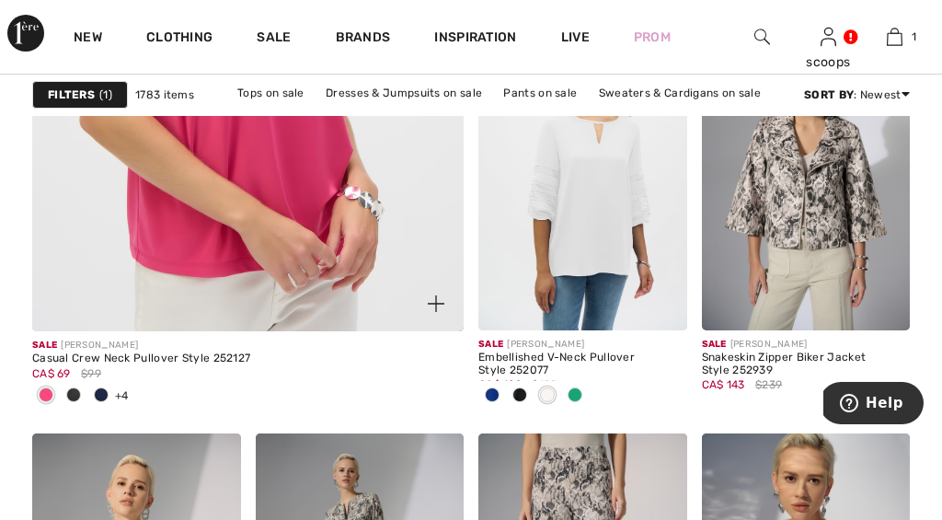
click at [100, 393] on span at bounding box center [101, 394] width 15 height 15
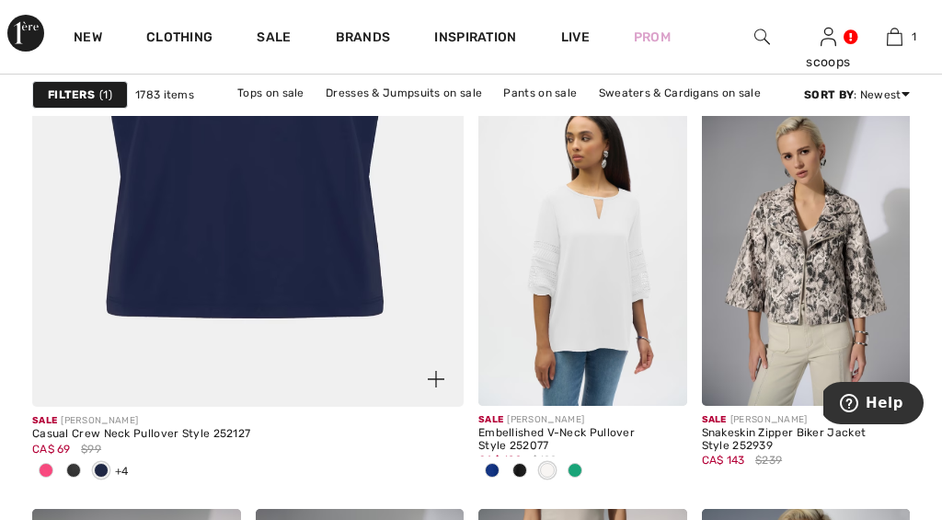
scroll to position [3860, 0]
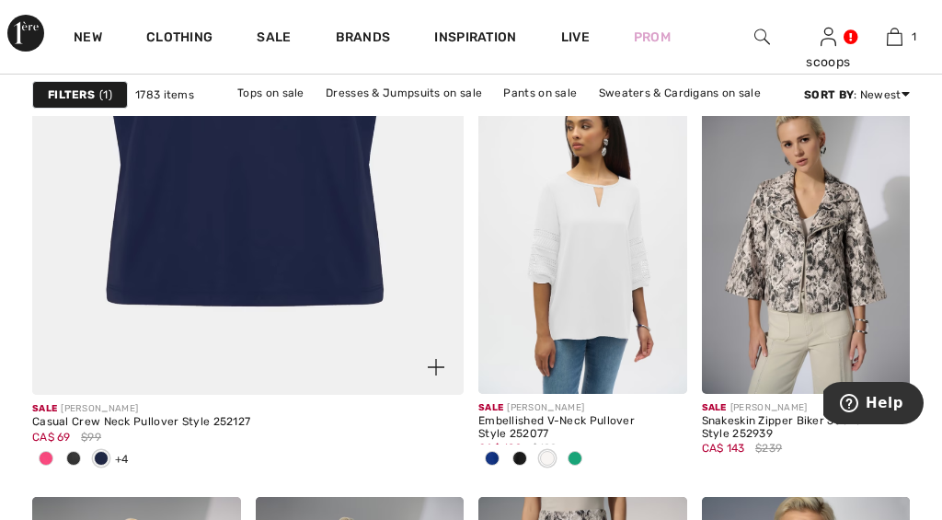
click at [71, 454] on span at bounding box center [73, 458] width 15 height 15
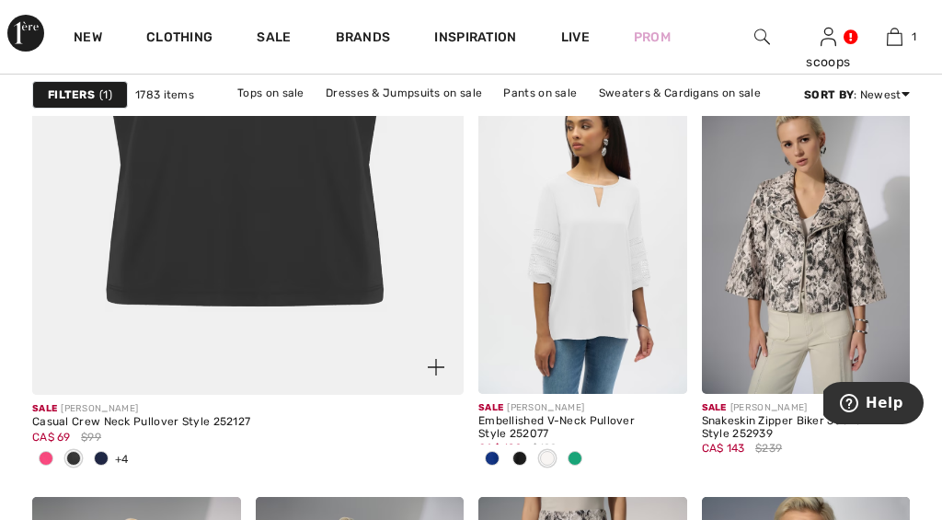
click at [103, 454] on span at bounding box center [101, 458] width 15 height 15
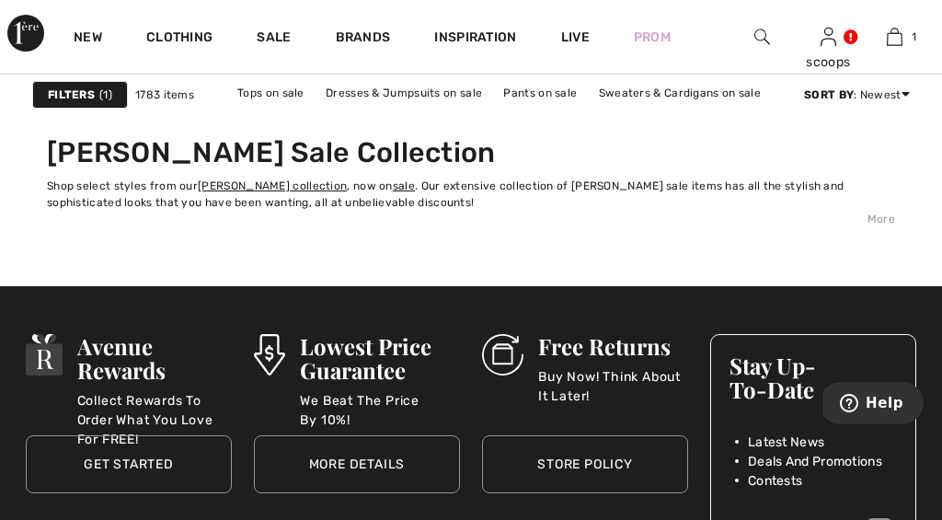
scroll to position [6560, 0]
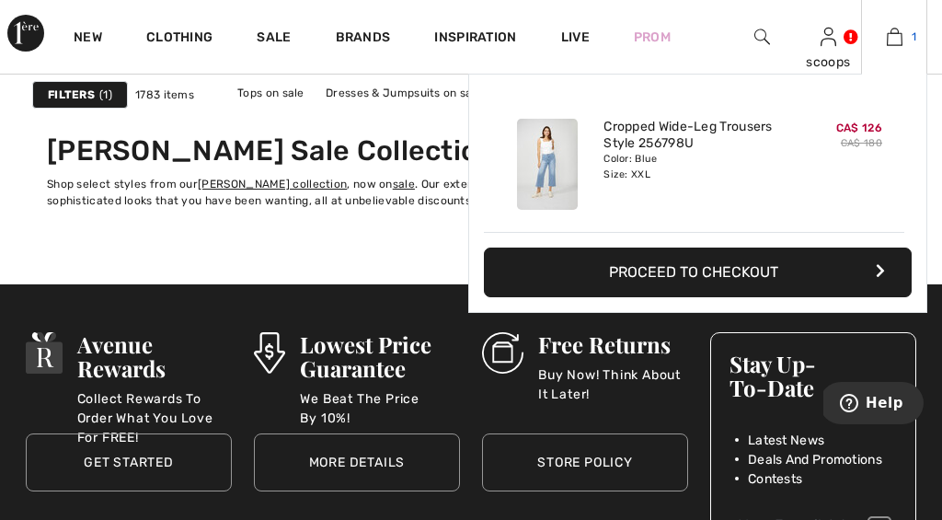
click at [896, 35] on img at bounding box center [895, 37] width 16 height 22
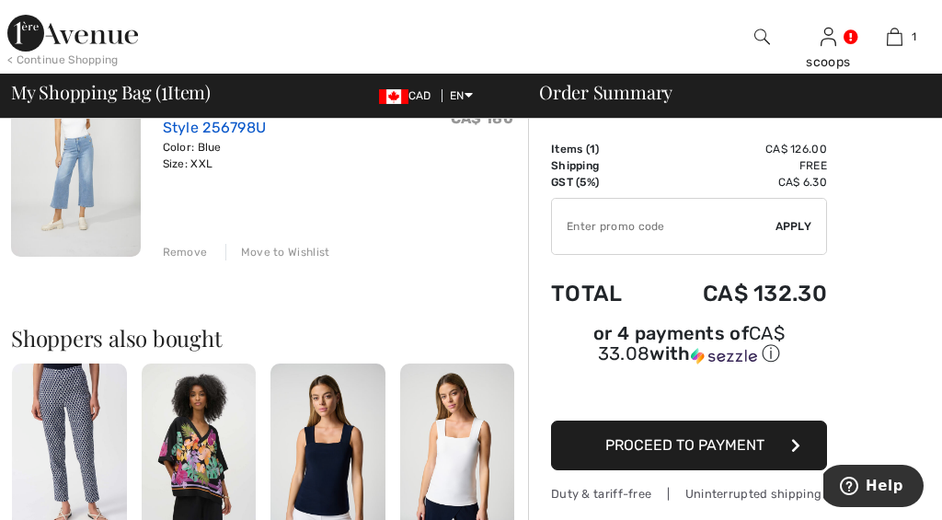
scroll to position [212, 0]
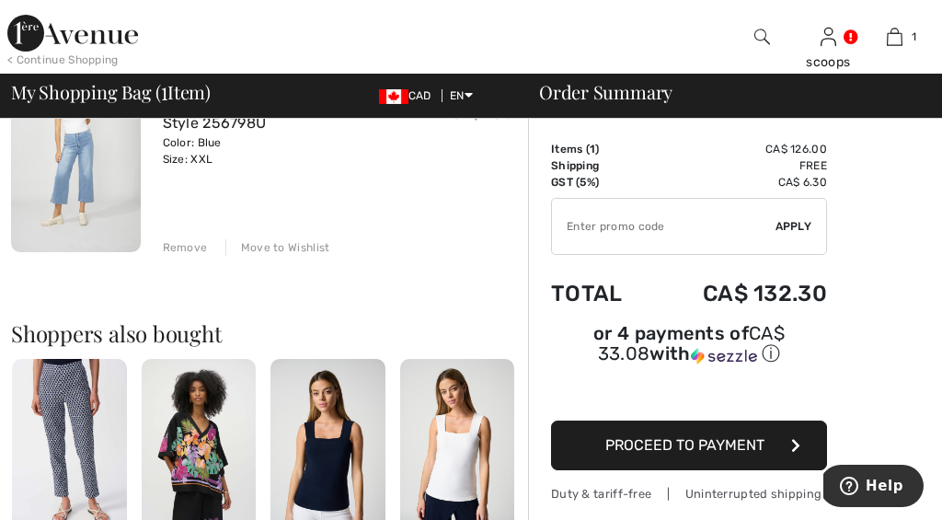
click at [28, 36] on img at bounding box center [72, 33] width 131 height 37
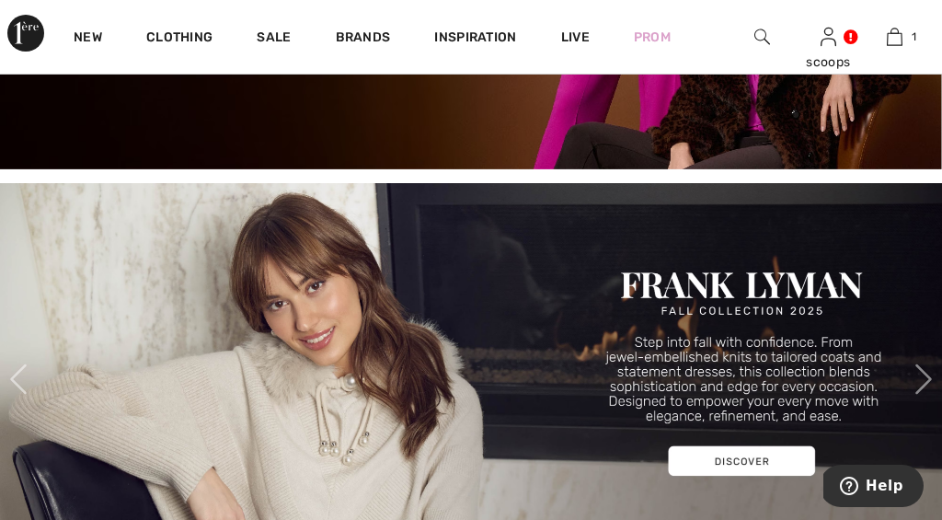
scroll to position [420, 0]
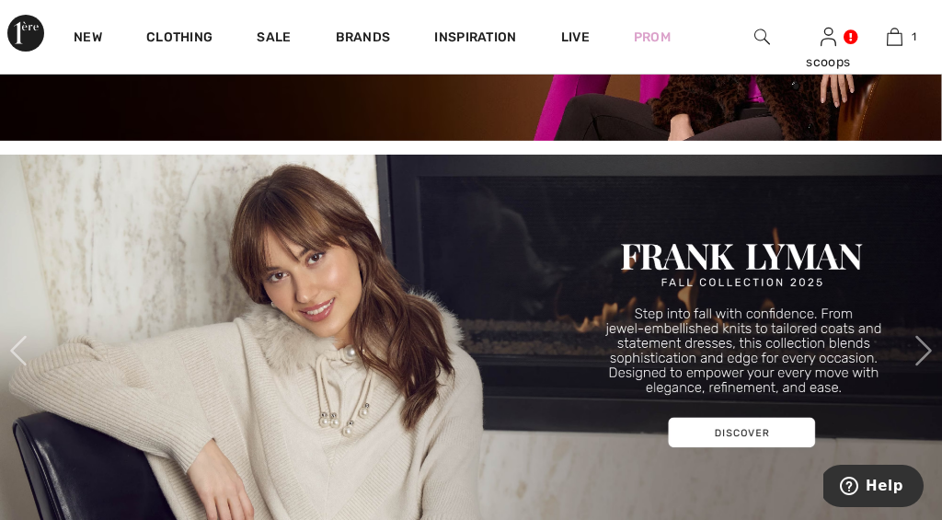
click at [386, 260] on img at bounding box center [471, 351] width 942 height 393
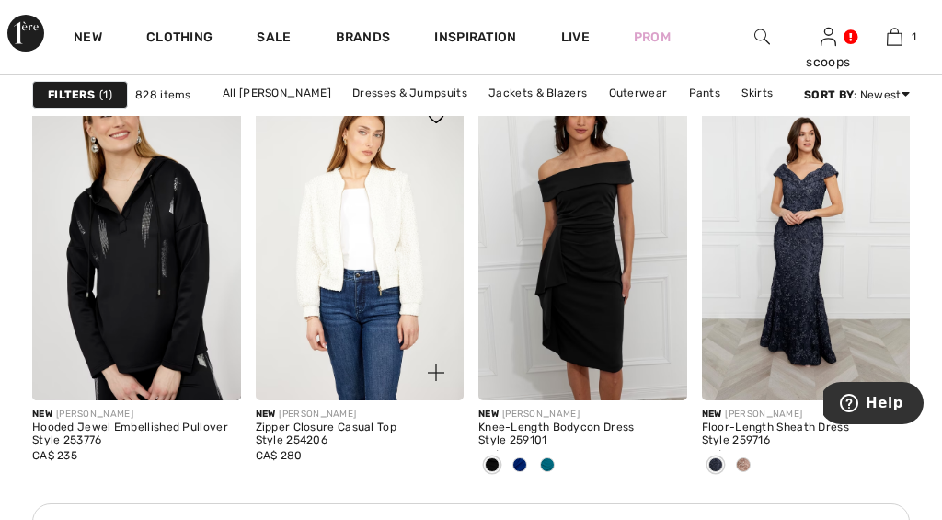
scroll to position [1713, 0]
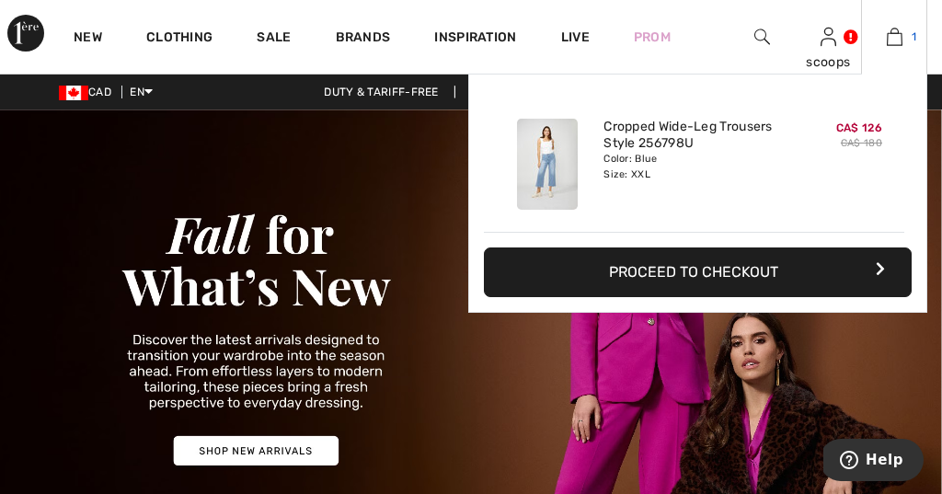
click at [891, 36] on img at bounding box center [895, 37] width 16 height 22
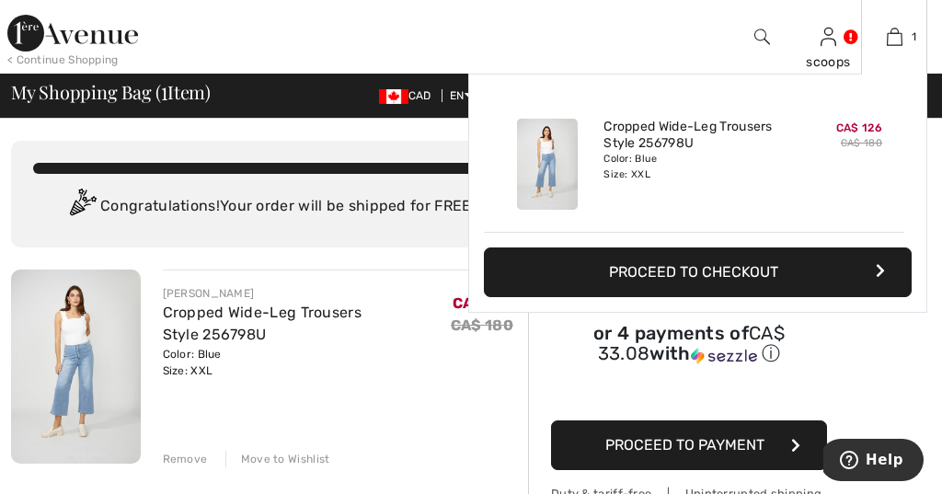
click at [783, 265] on button "Proceed to Checkout" at bounding box center [698, 272] width 428 height 50
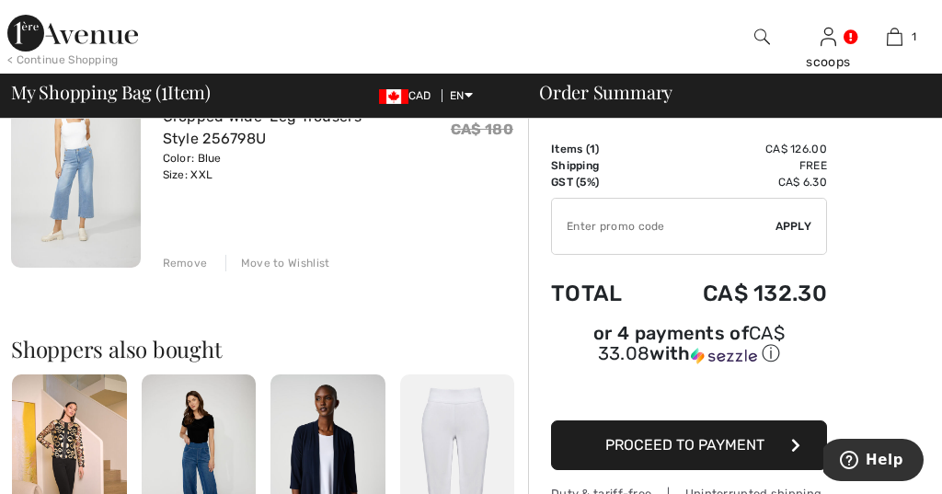
scroll to position [196, 0]
click at [734, 453] on span "Proceed to Payment" at bounding box center [684, 444] width 159 height 17
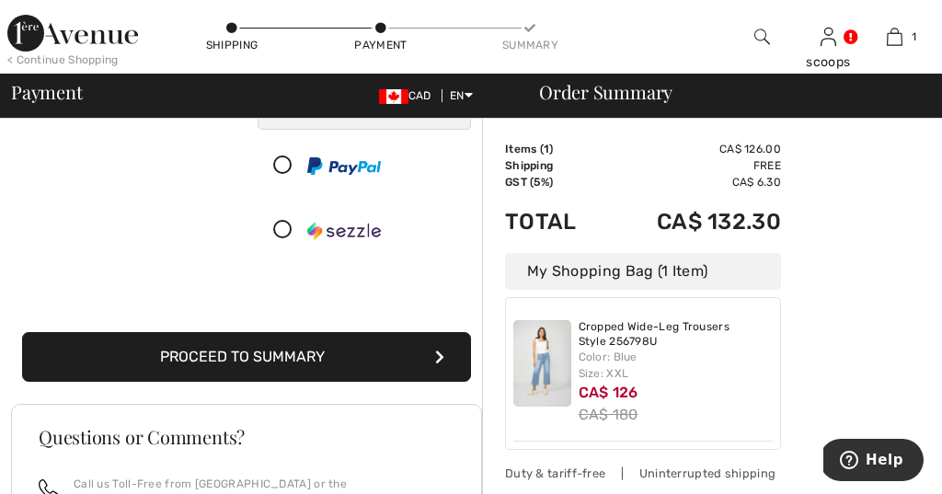
scroll to position [270, 0]
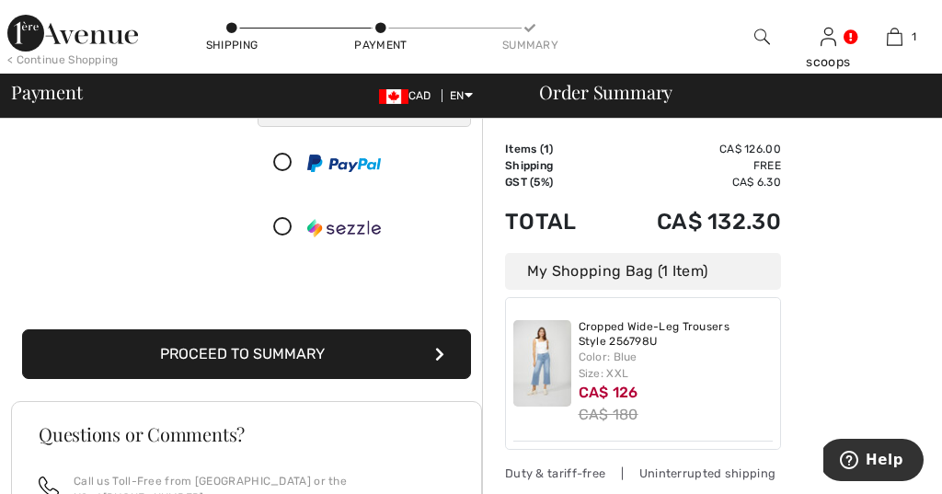
click at [267, 379] on button "Proceed to Summary" at bounding box center [246, 354] width 449 height 50
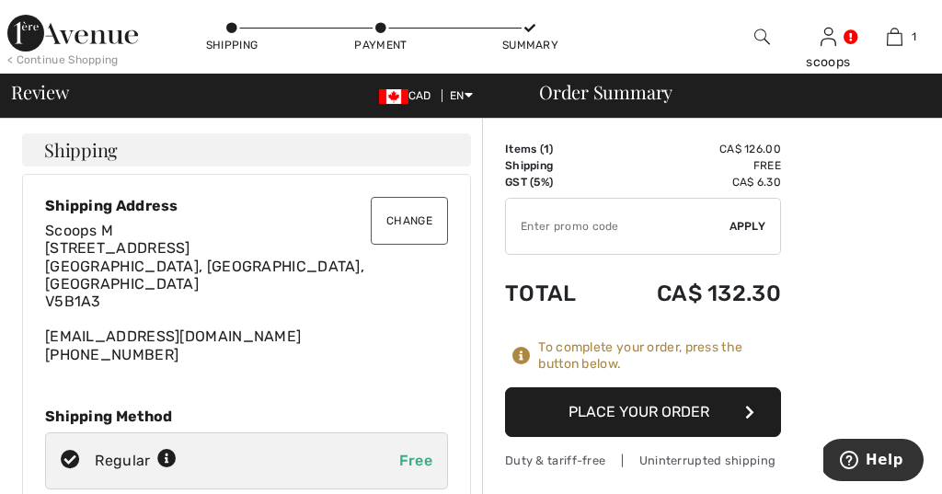
click at [622, 407] on button "Place Your Order" at bounding box center [643, 412] width 276 height 50
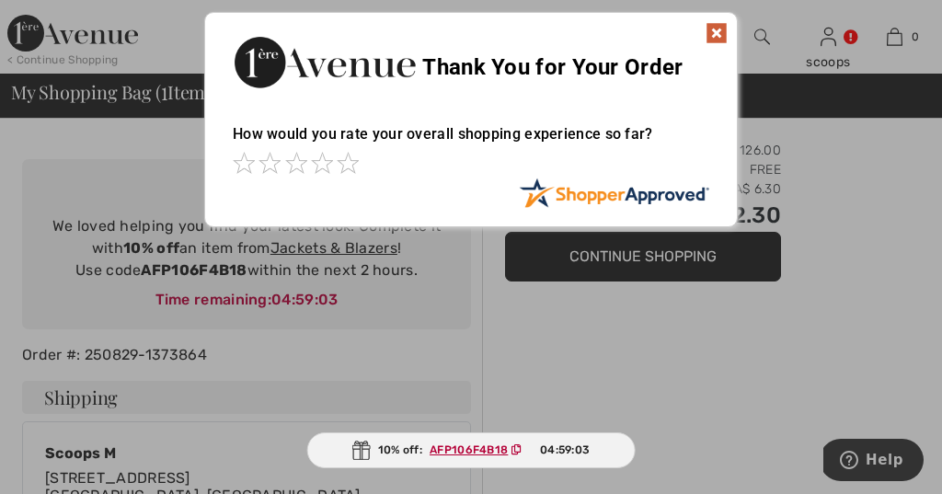
scroll to position [114, 0]
click at [715, 32] on img at bounding box center [716, 33] width 22 height 22
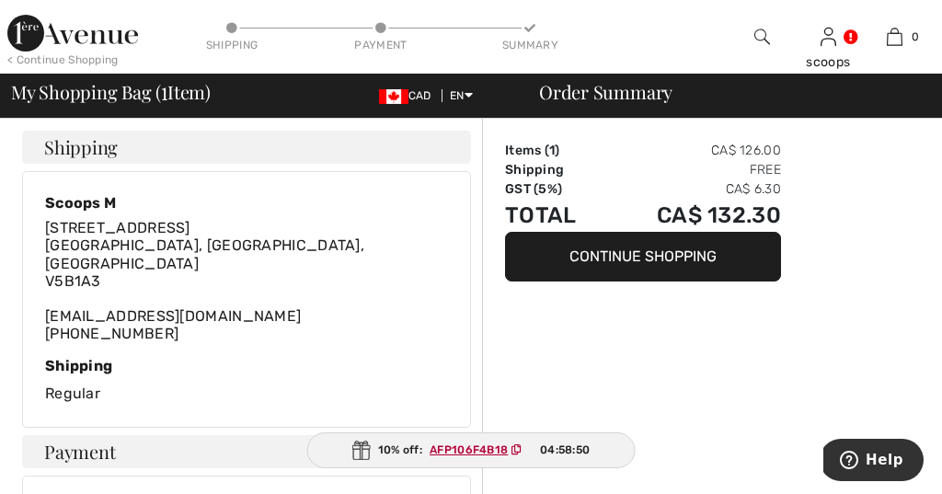
scroll to position [367, 0]
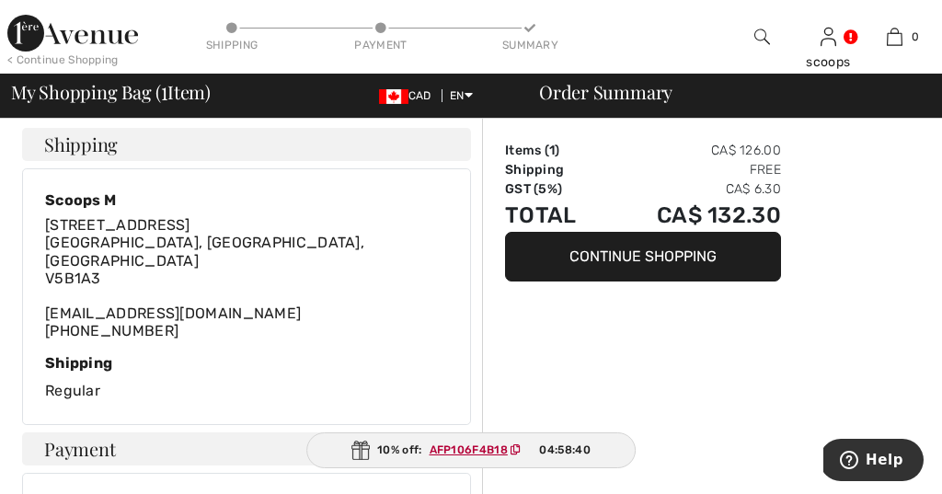
click at [659, 259] on button "Continue Shopping" at bounding box center [643, 257] width 276 height 50
